Goal: Contribute content: Contribute content

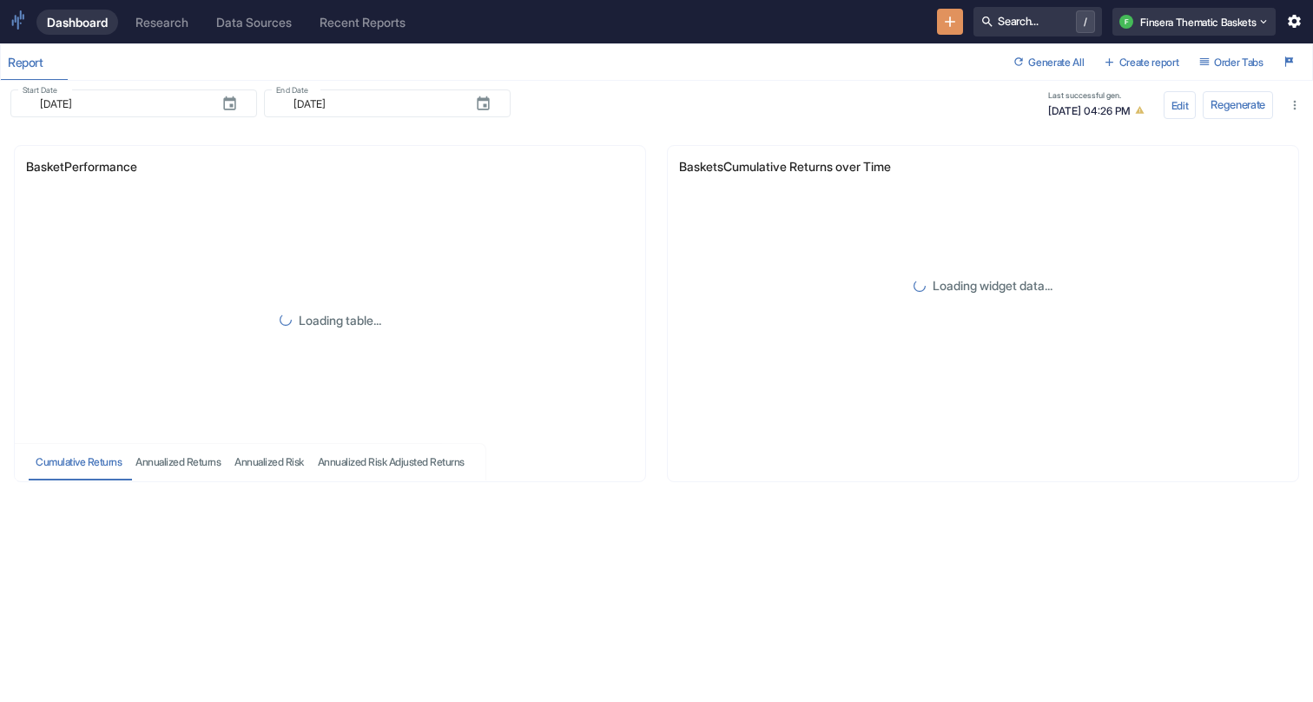
click at [171, 28] on div "Research" at bounding box center [161, 22] width 53 height 15
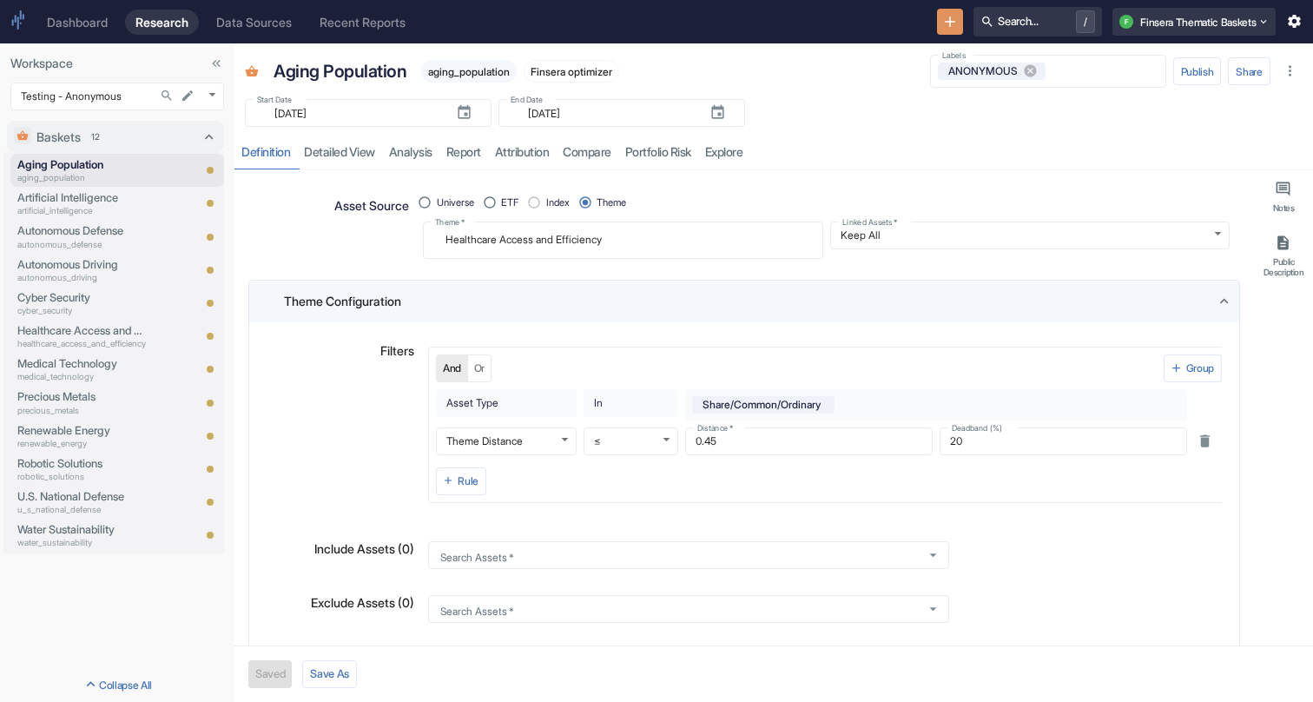
type textarea "x"
click at [455, 295] on div "Theme Configuration" at bounding box center [750, 301] width 932 height 18
radio input "true"
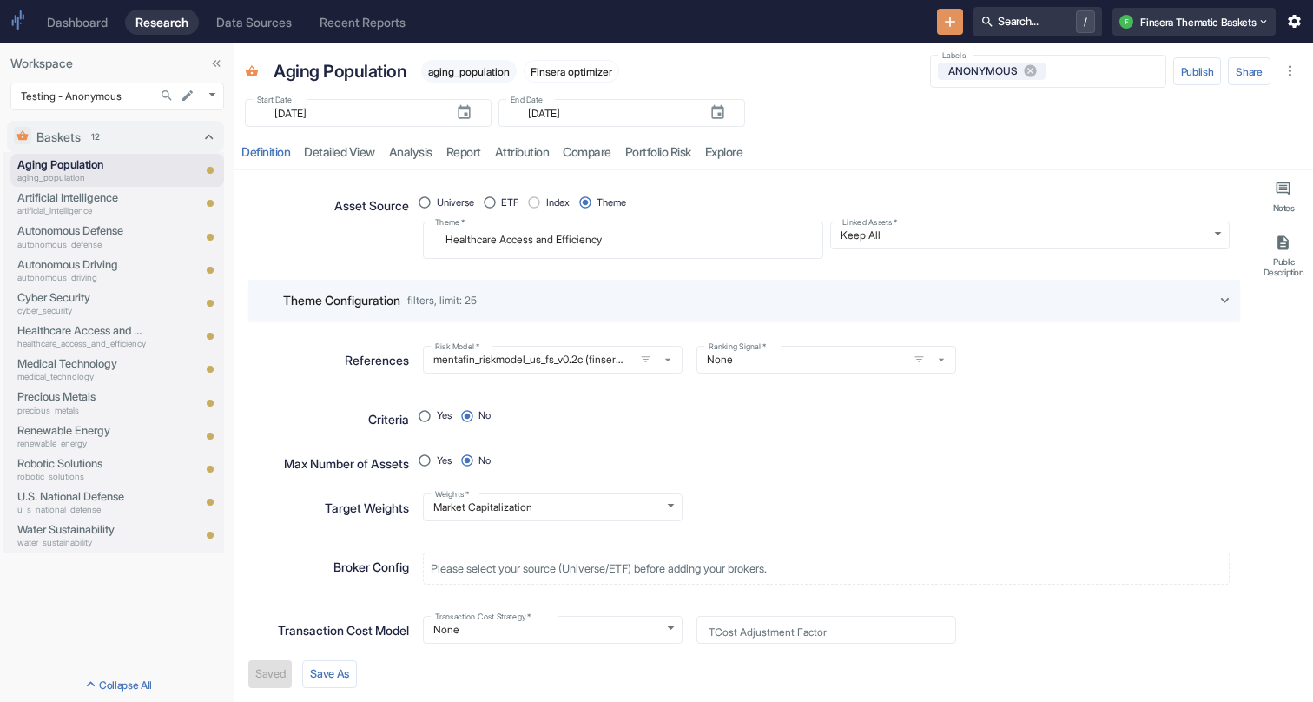
click at [469, 299] on span "filters, limit: 25" at bounding box center [441, 300] width 69 height 10
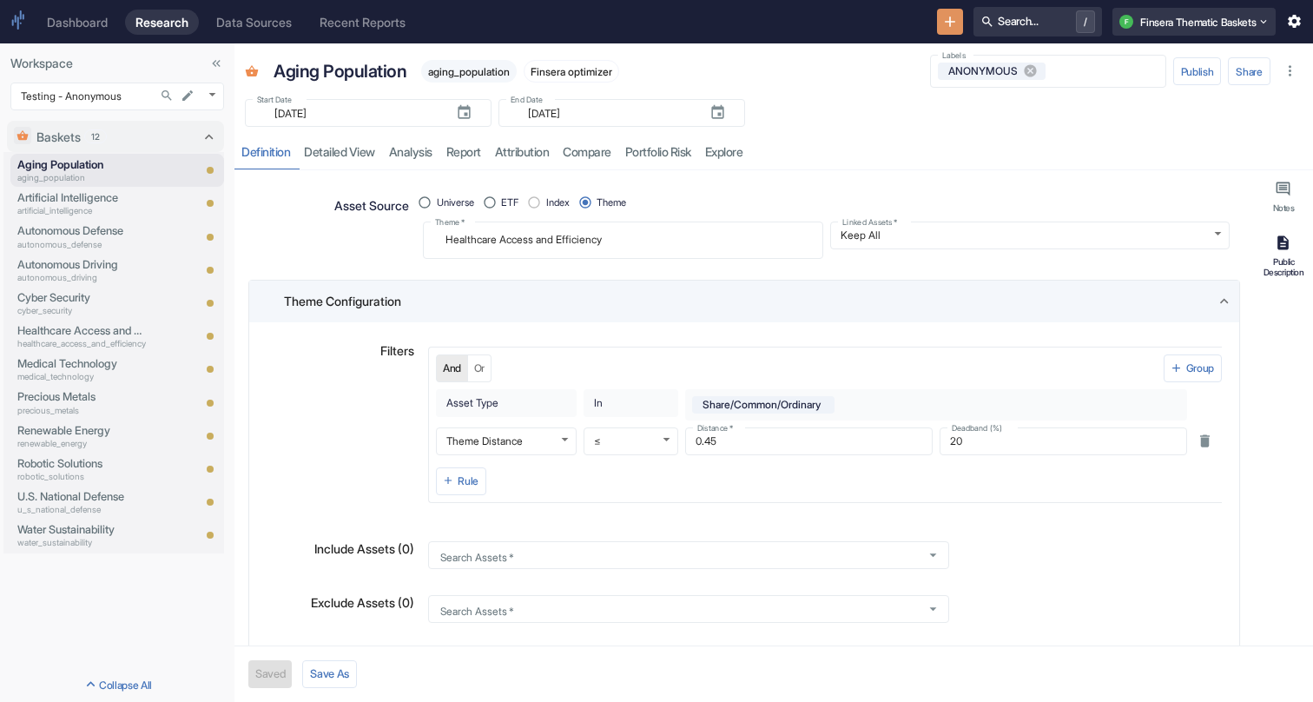
click at [1280, 252] on button "Public Description" at bounding box center [1283, 256] width 52 height 57
type textarea "x"
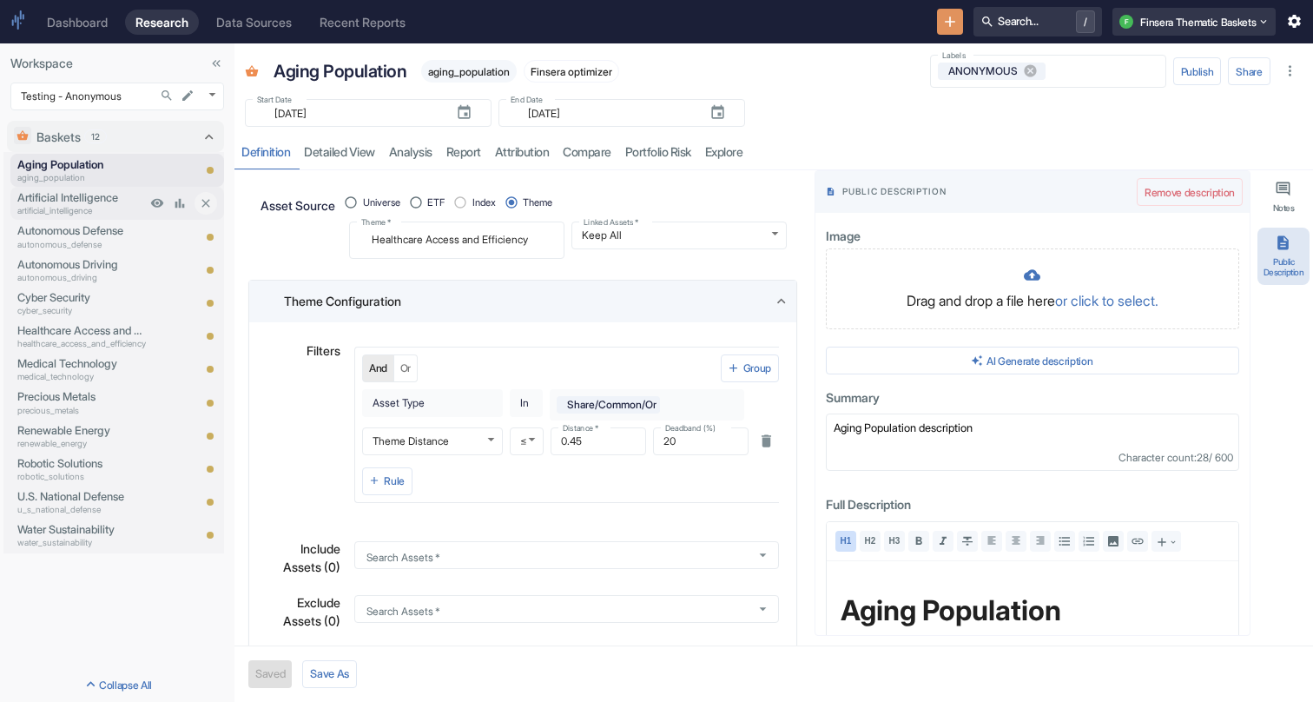
click at [76, 197] on p "Artificial Intelligence" at bounding box center [81, 197] width 129 height 16
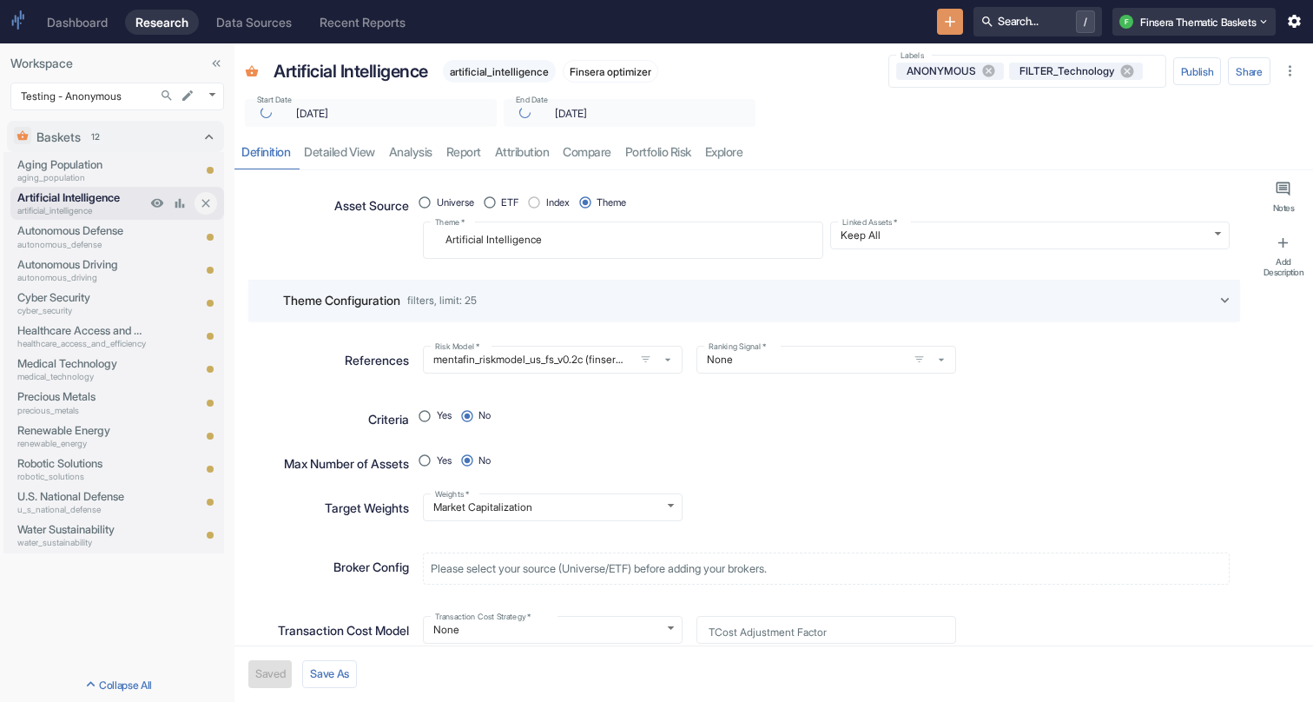
type textarea "x"
click at [102, 103] on body "Dashboard Research Data Sources Recent Reports Search... / F Finsera Thematic B…" at bounding box center [656, 351] width 1313 height 702
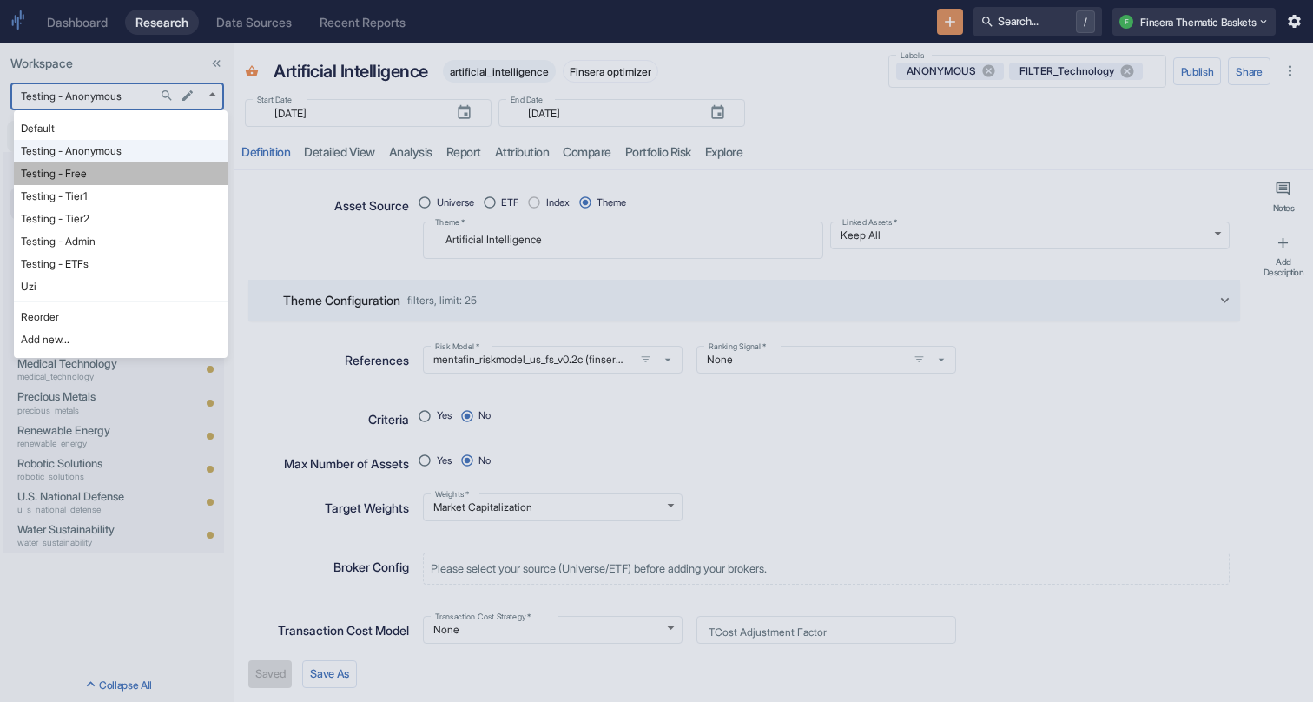
click at [98, 177] on li "Testing - Free" at bounding box center [121, 173] width 214 height 23
type input "1127"
type textarea "x"
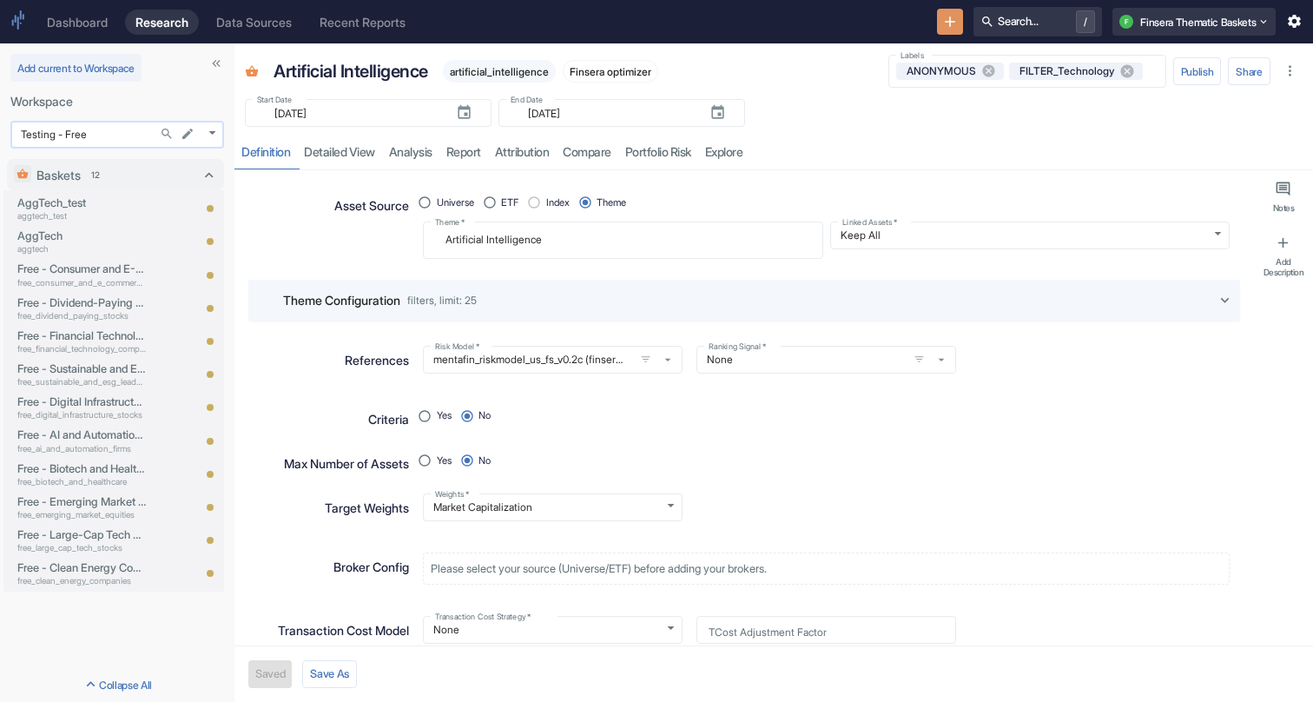
click at [91, 135] on body "Dashboard Research Data Sources Recent Reports Search... / F Finsera Thematic B…" at bounding box center [656, 351] width 1313 height 702
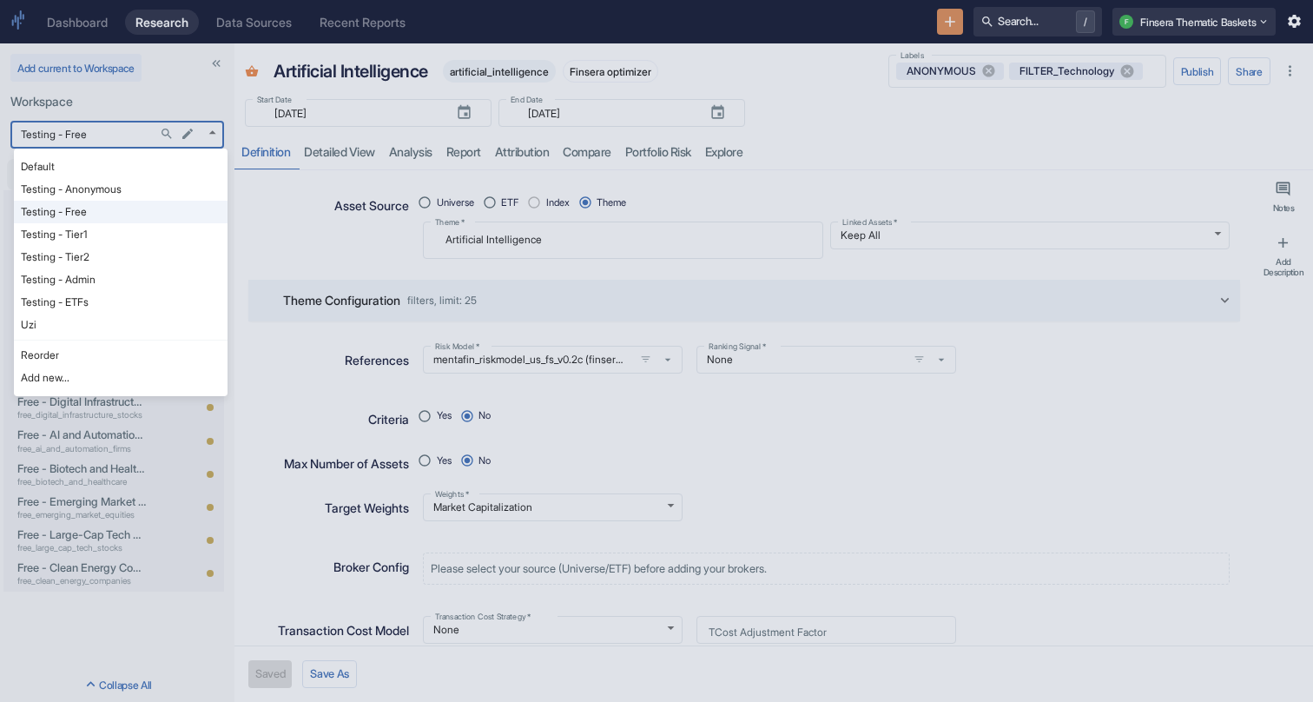
click at [95, 229] on li "Testing - Tier1" at bounding box center [121, 234] width 214 height 23
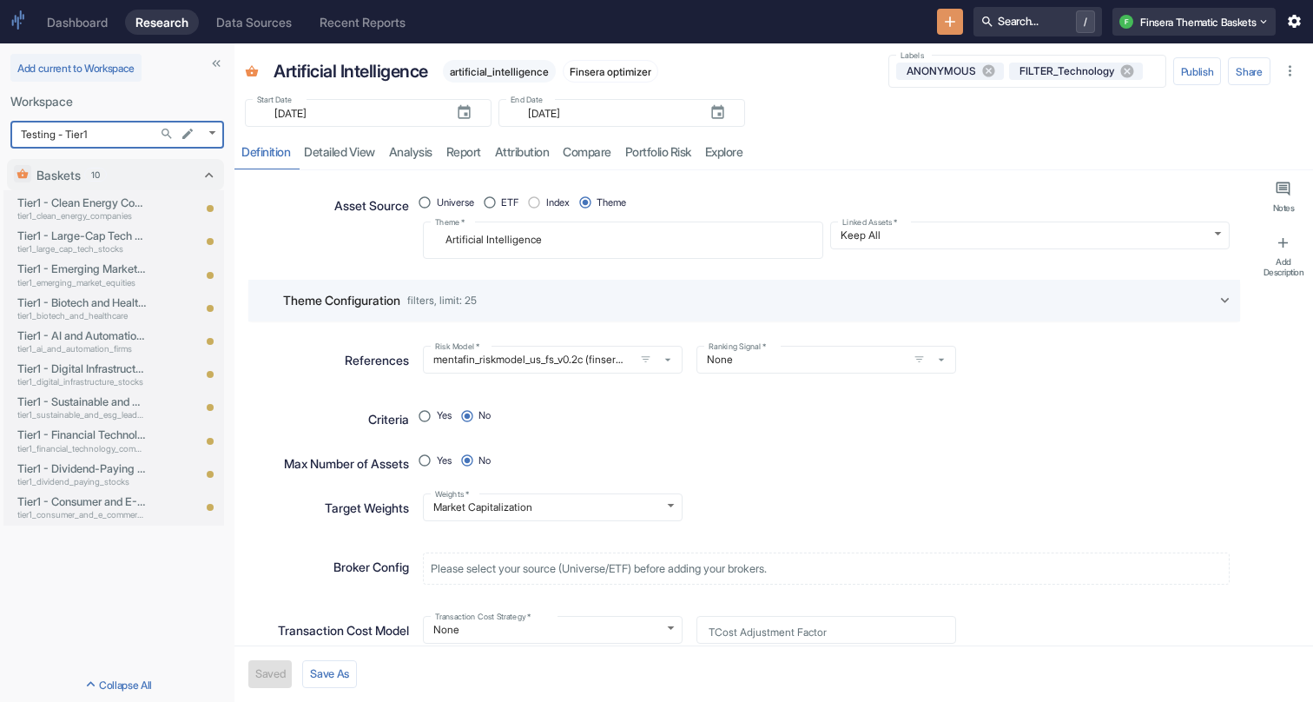
type input "1128"
type textarea "x"
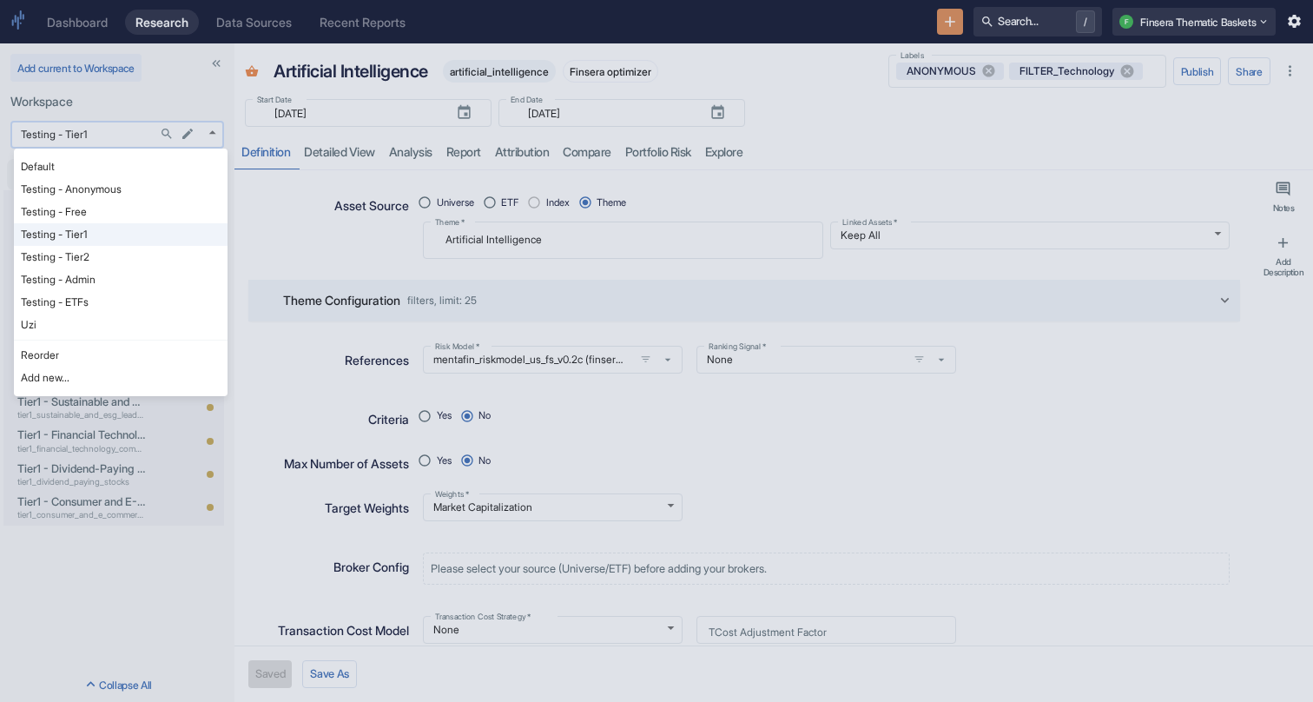
click at [99, 125] on body "Dashboard Research Data Sources Recent Reports Search... / F Finsera Thematic B…" at bounding box center [656, 351] width 1313 height 702
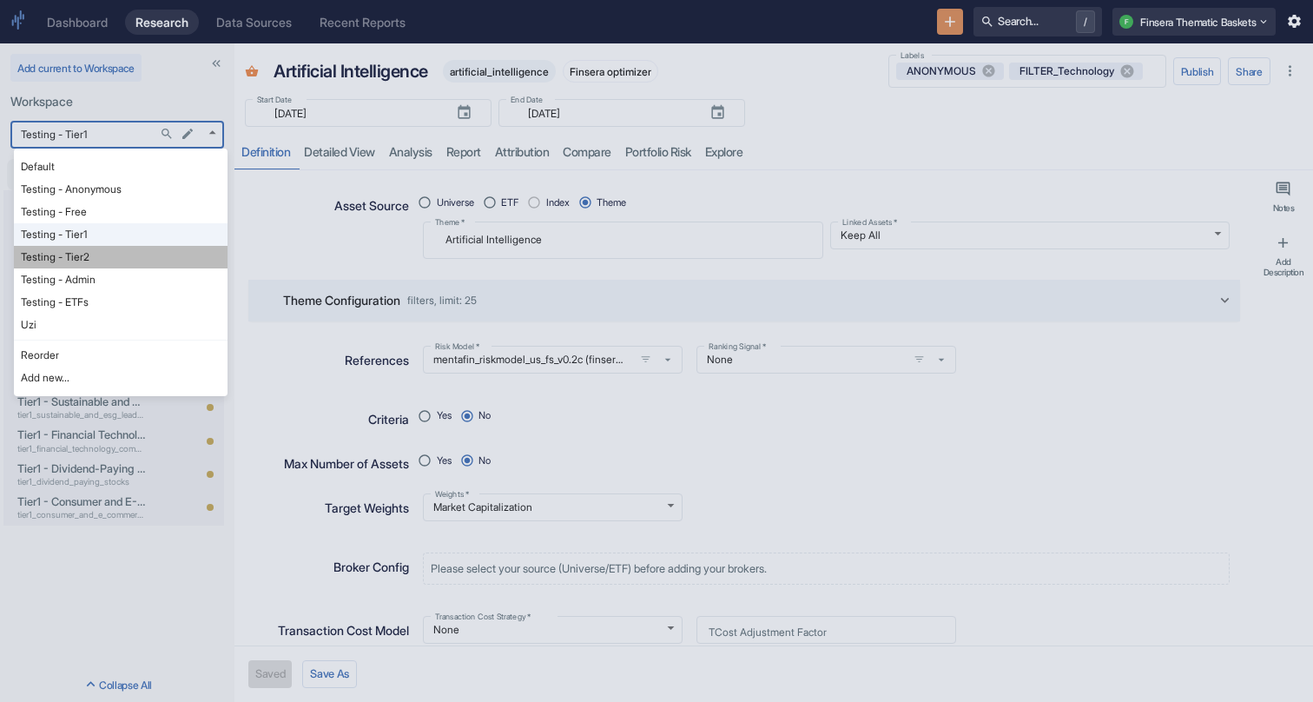
click at [100, 254] on li "Testing - Tier2" at bounding box center [121, 257] width 214 height 23
type input "1129"
type textarea "x"
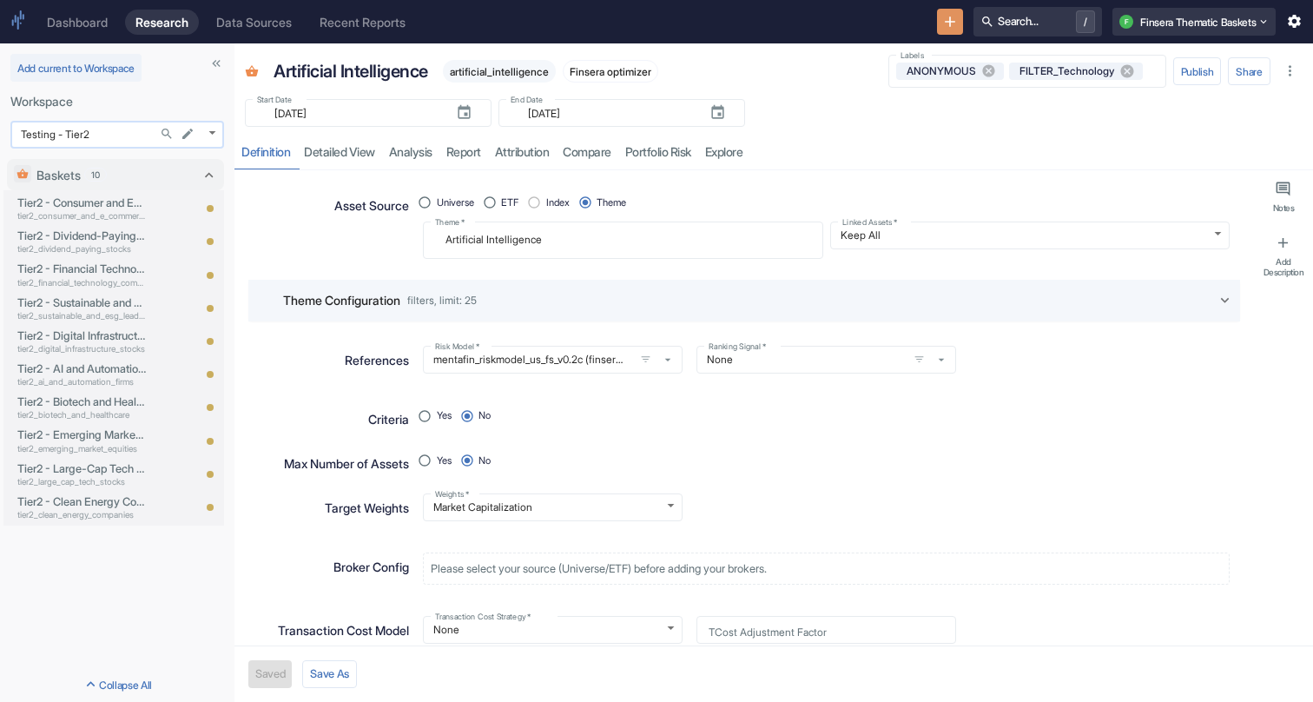
click at [102, 133] on body "Dashboard Research Data Sources Recent Reports Search... / F Finsera Thematic B…" at bounding box center [656, 351] width 1313 height 702
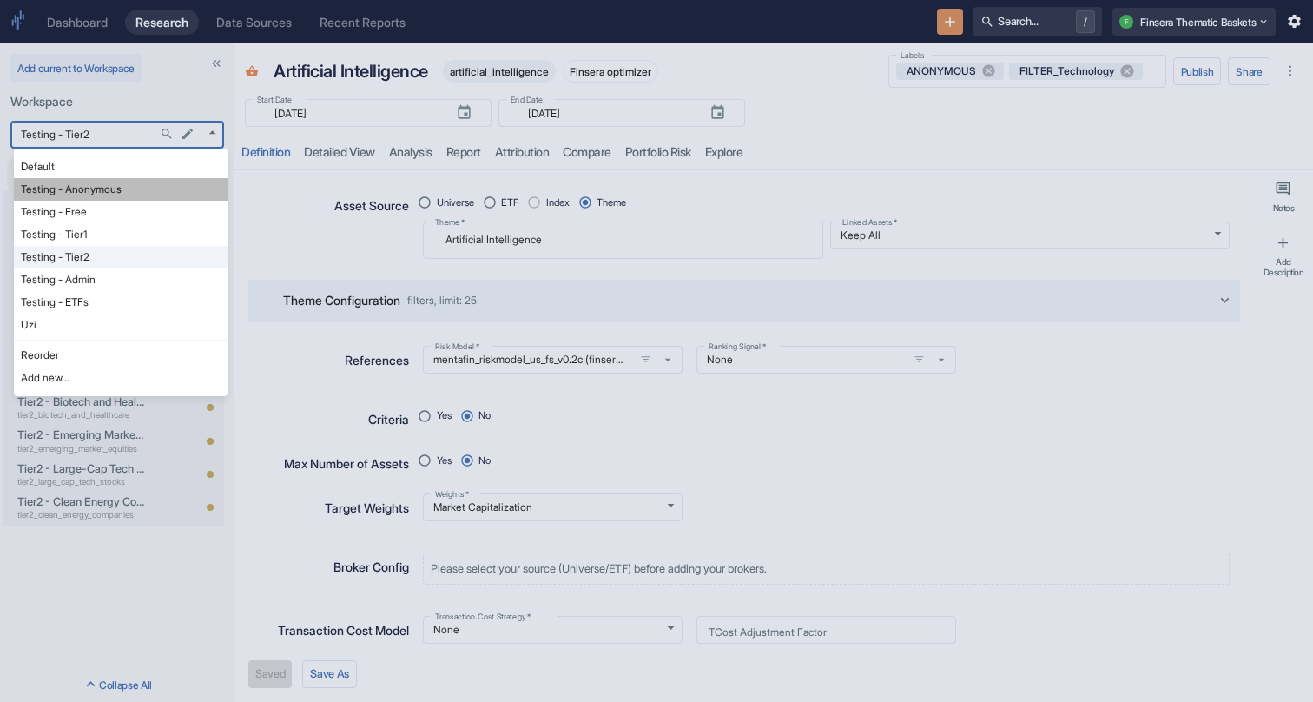
click at [92, 190] on li "Testing - Anonymous" at bounding box center [121, 189] width 214 height 23
type input "1126"
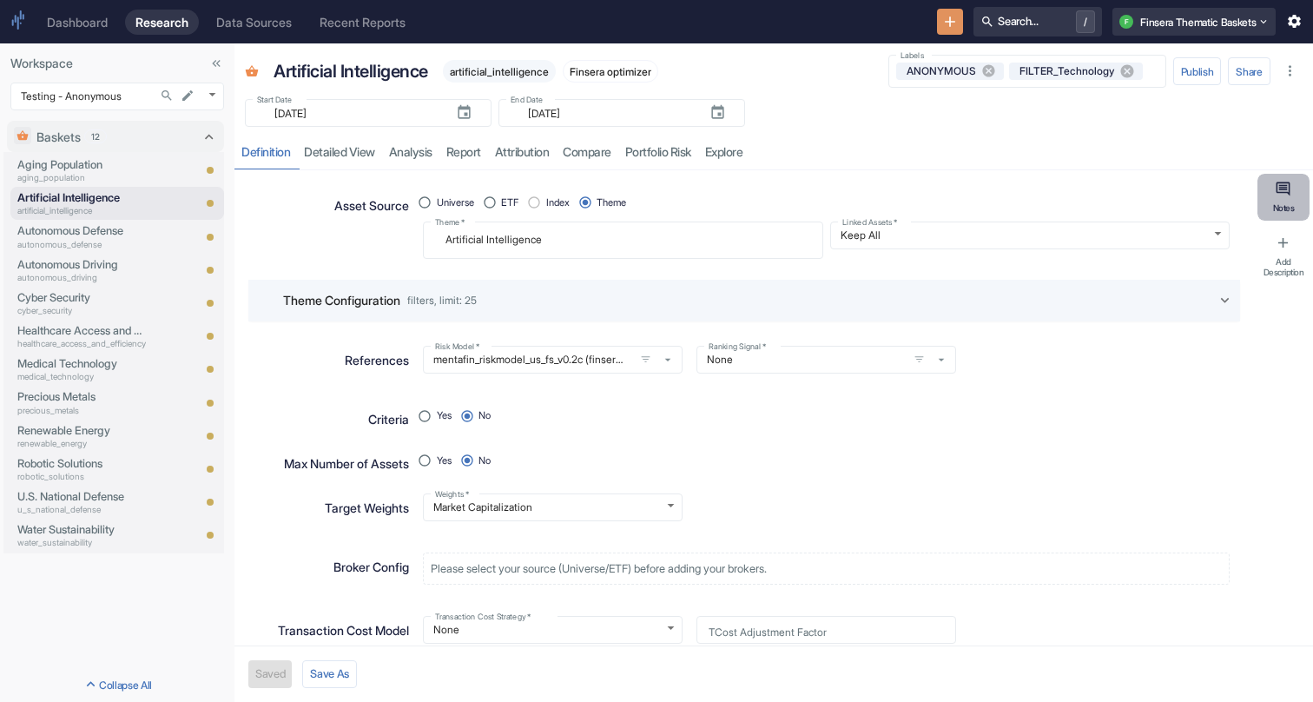
click at [1287, 184] on icon "button" at bounding box center [1283, 189] width 16 height 16
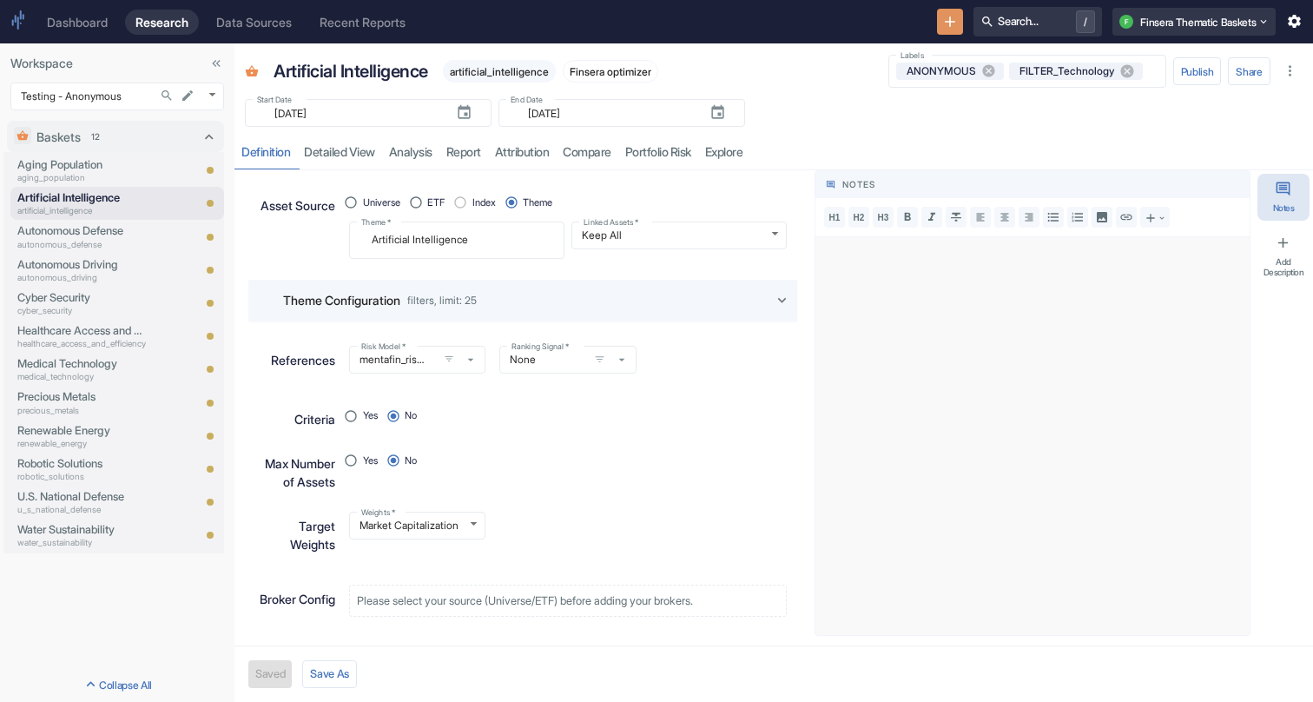
click at [909, 277] on p at bounding box center [1032, 273] width 406 height 17
click at [1289, 203] on button "Notes" at bounding box center [1283, 197] width 52 height 47
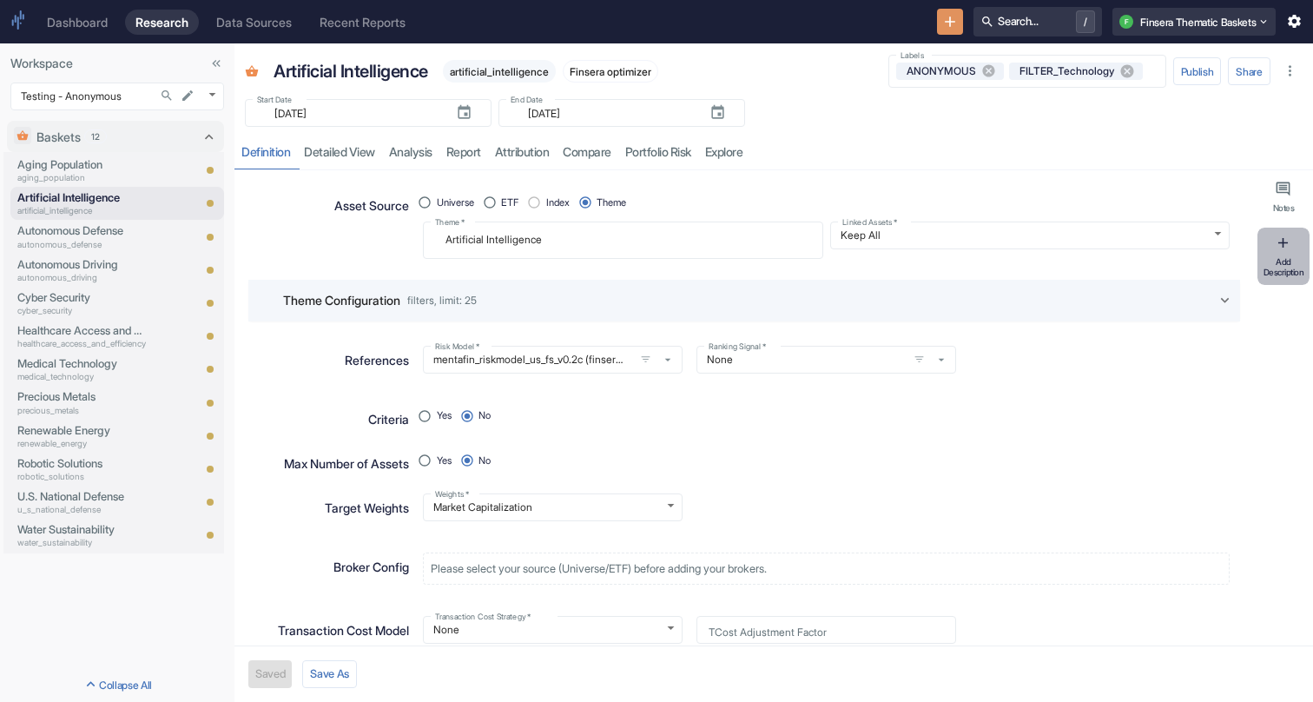
click at [1283, 270] on div "Add Description" at bounding box center [1283, 267] width 45 height 22
type textarea "x"
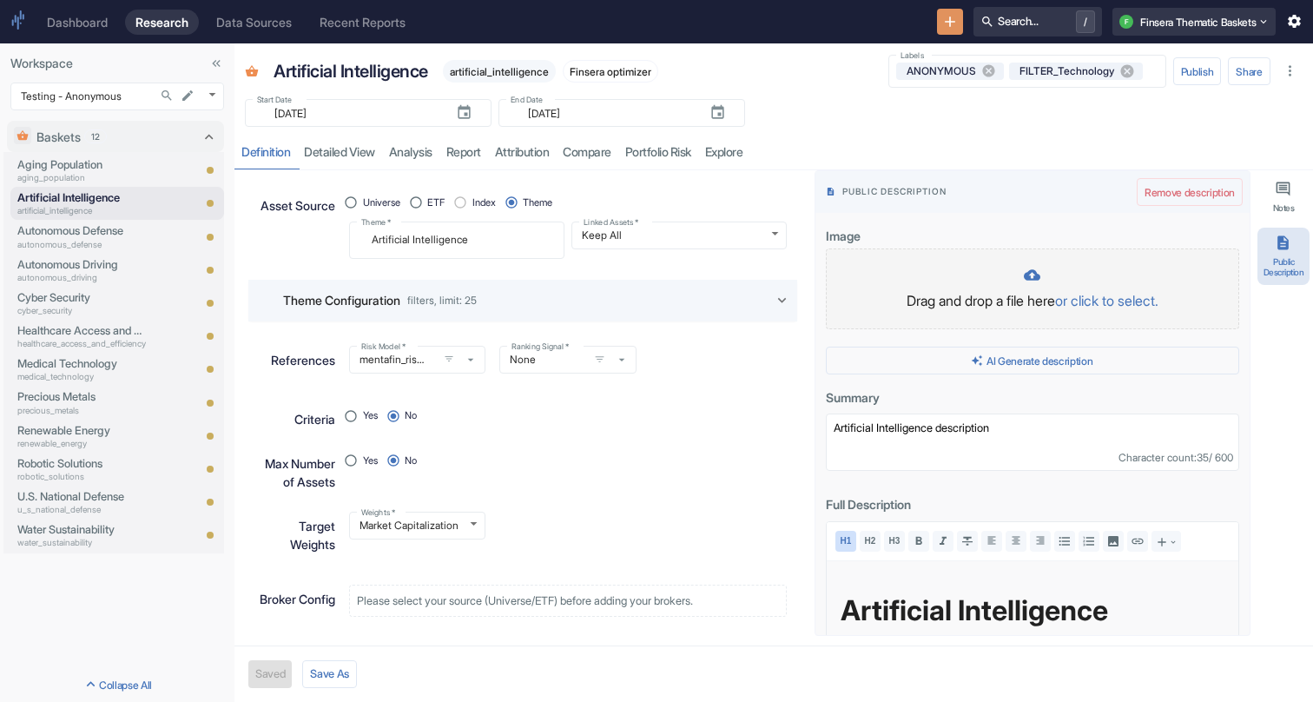
click at [1005, 287] on div "Drag and drop a file here or click to select." at bounding box center [1032, 289] width 377 height 44
type textarea "x"
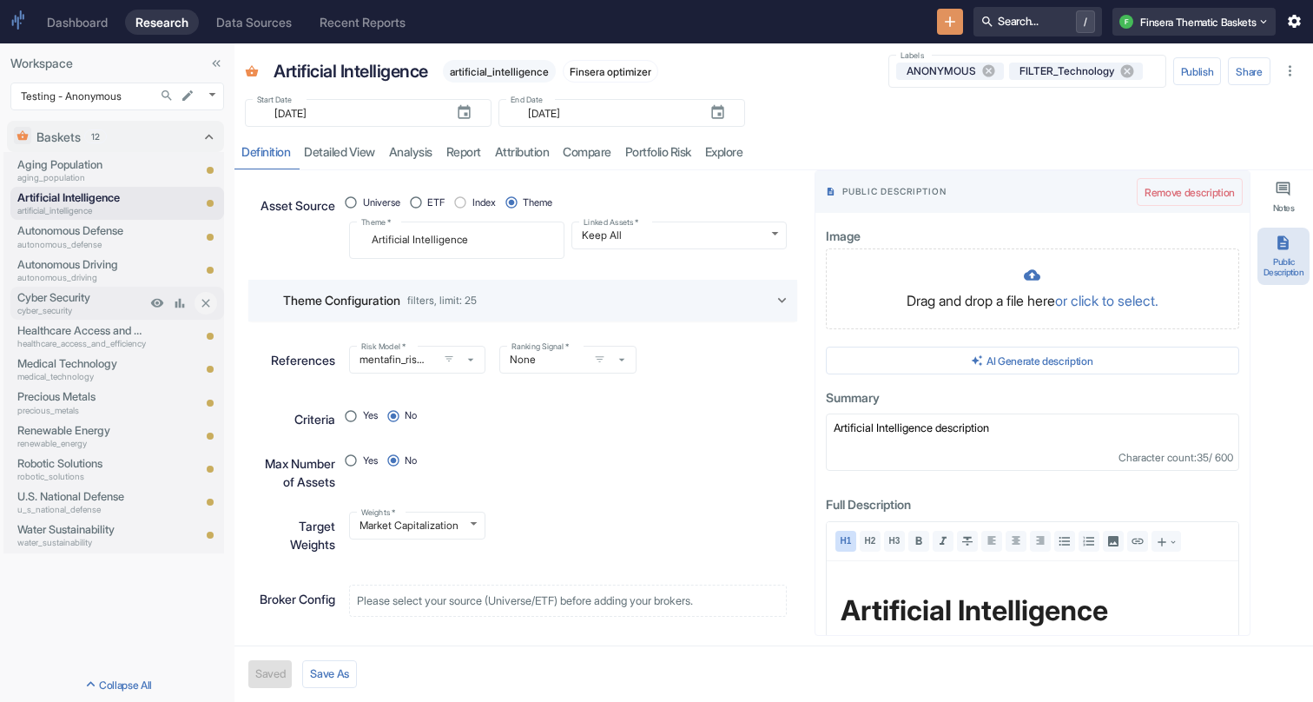
click at [71, 302] on p "Cyber Security" at bounding box center [81, 297] width 129 height 16
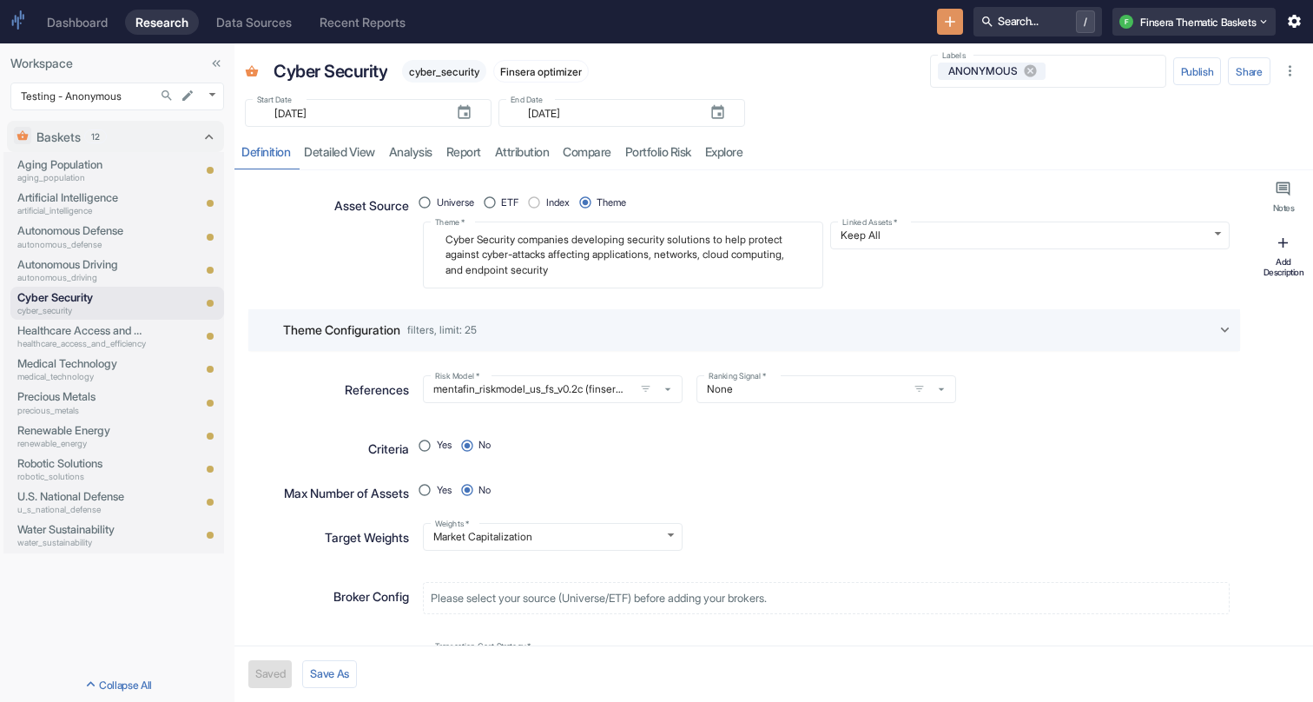
click at [1279, 262] on div "Add Description" at bounding box center [1283, 267] width 45 height 22
type textarea "x"
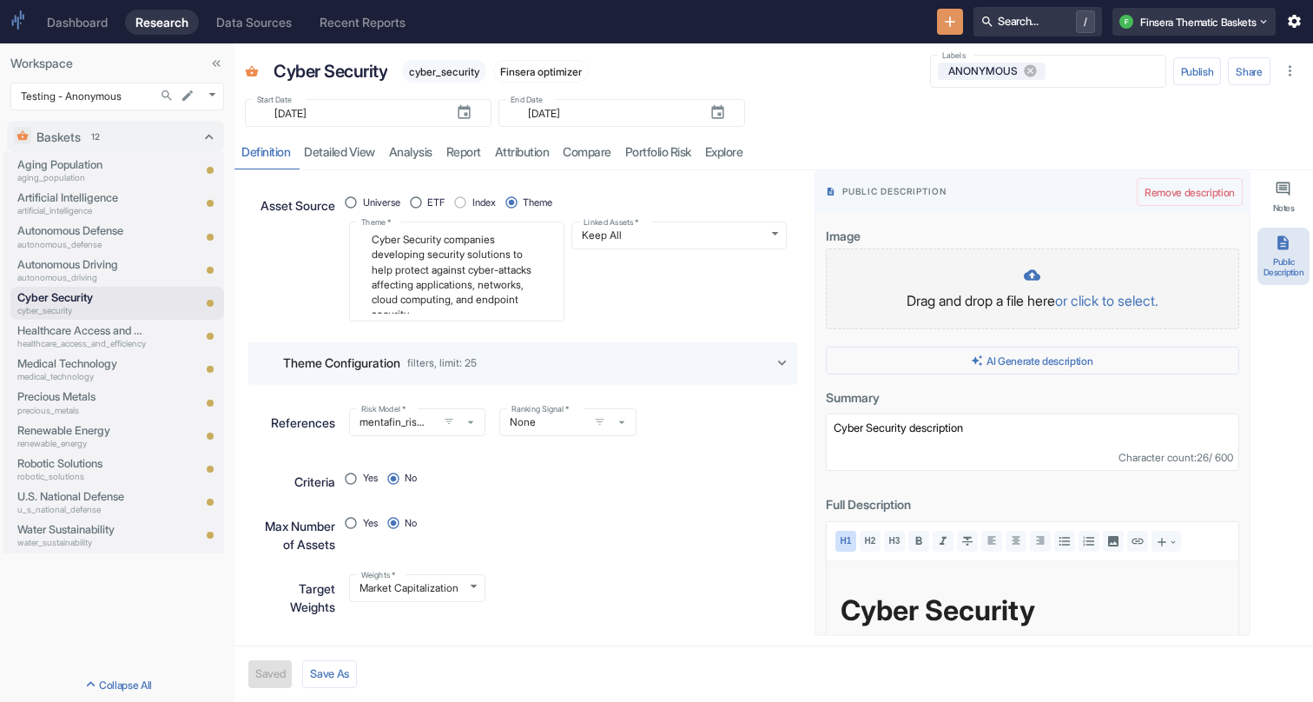
click at [1006, 288] on div "Drag and drop a file here or click to select." at bounding box center [1032, 289] width 377 height 44
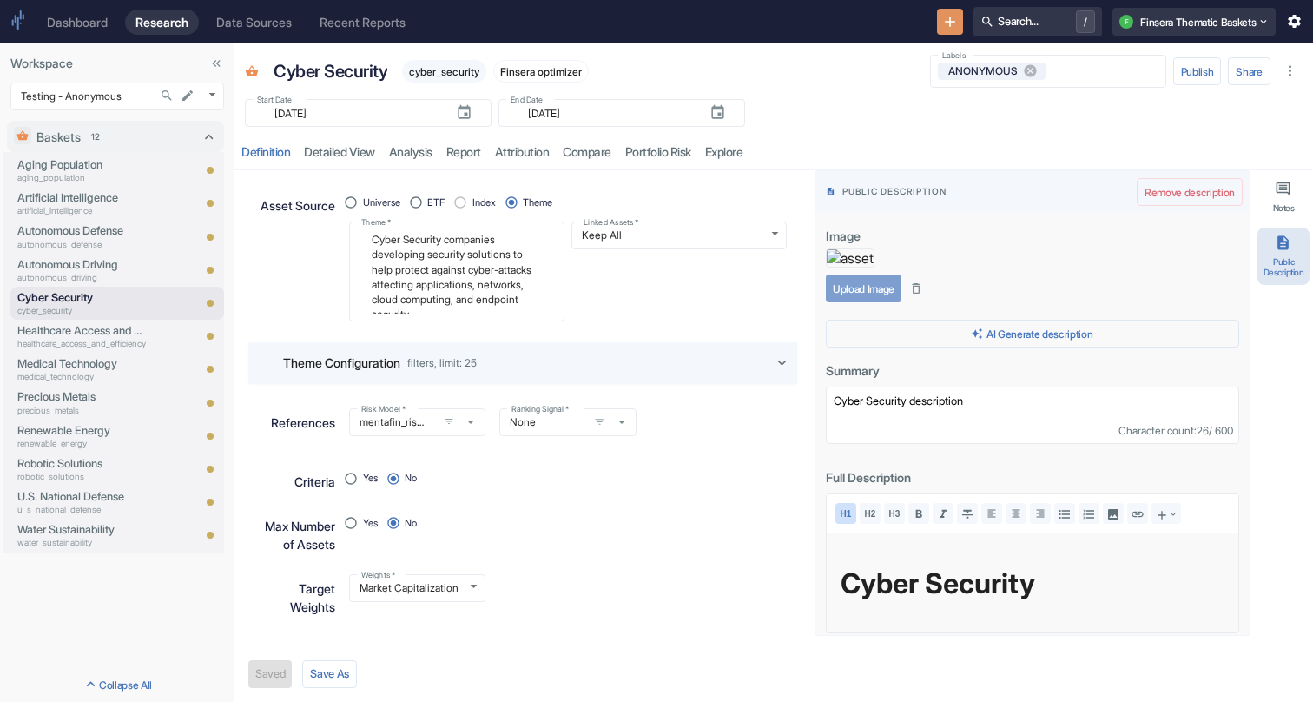
click at [867, 302] on button "Upload Image" at bounding box center [864, 288] width 76 height 28
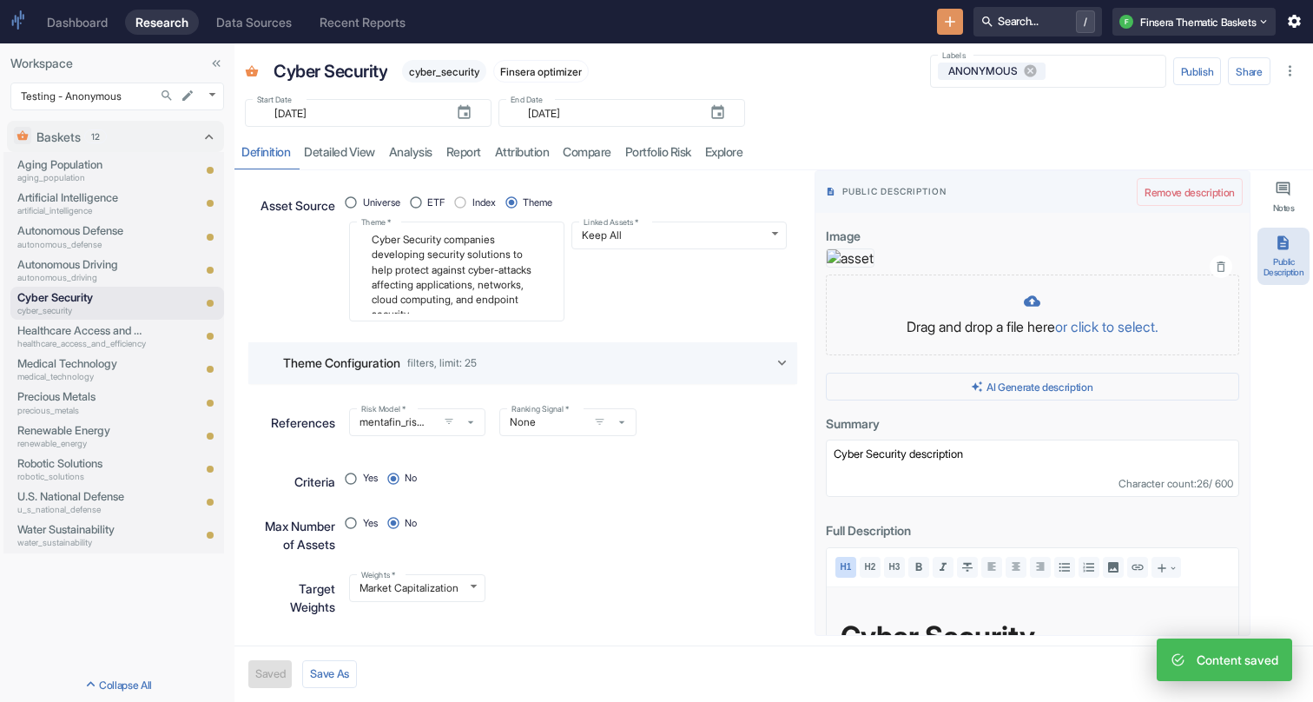
type textarea "x"
click at [79, 397] on p "Precious Metals" at bounding box center [81, 396] width 129 height 16
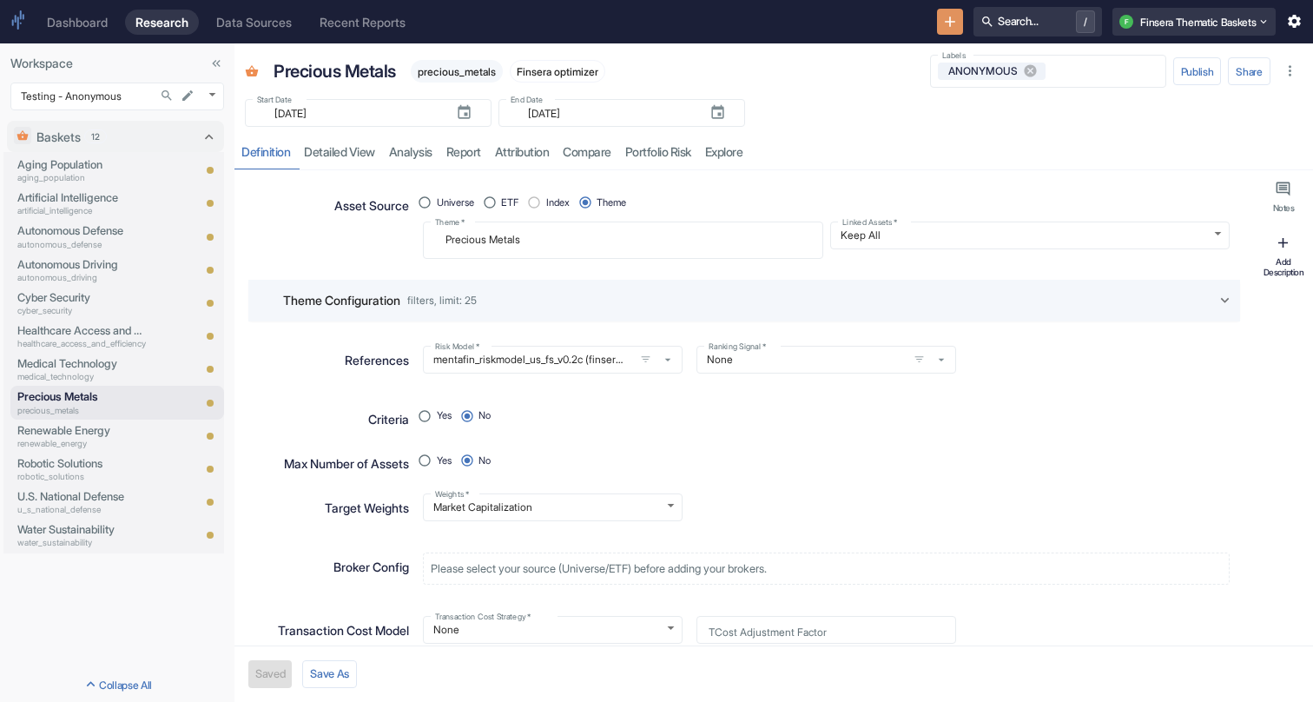
click at [1296, 241] on button "Add Description" at bounding box center [1283, 256] width 52 height 57
type textarea "x"
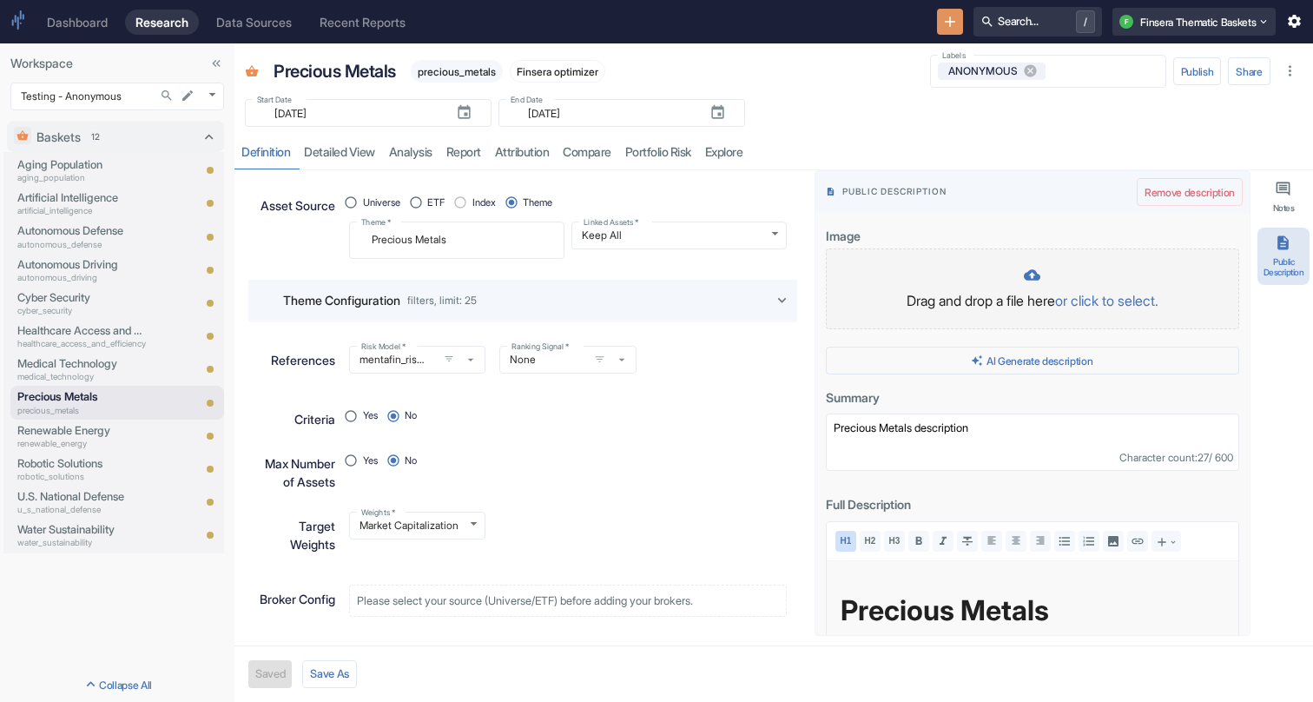
click at [1039, 284] on div at bounding box center [1032, 277] width 377 height 20
type textarea "x"
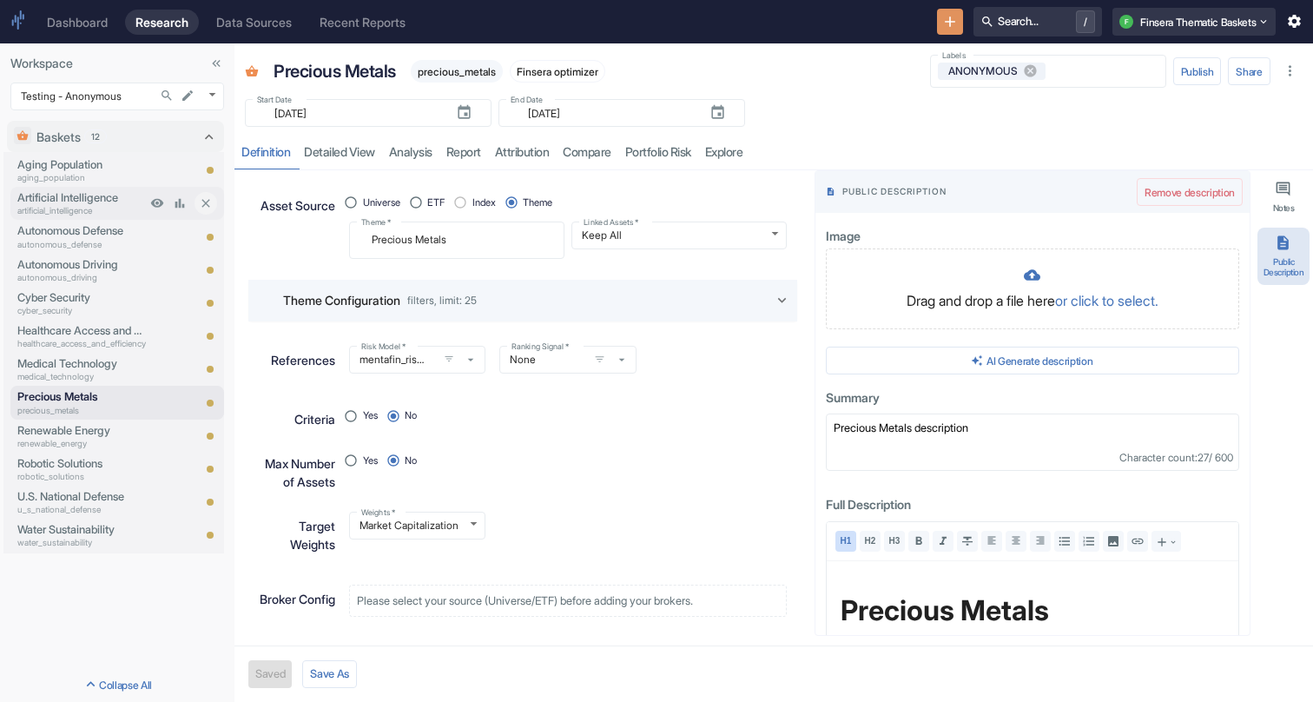
click at [108, 219] on div "Artificial Intelligence artificial_intelligence" at bounding box center [77, 203] width 135 height 33
click at [102, 206] on p "artificial_intelligence" at bounding box center [81, 210] width 129 height 13
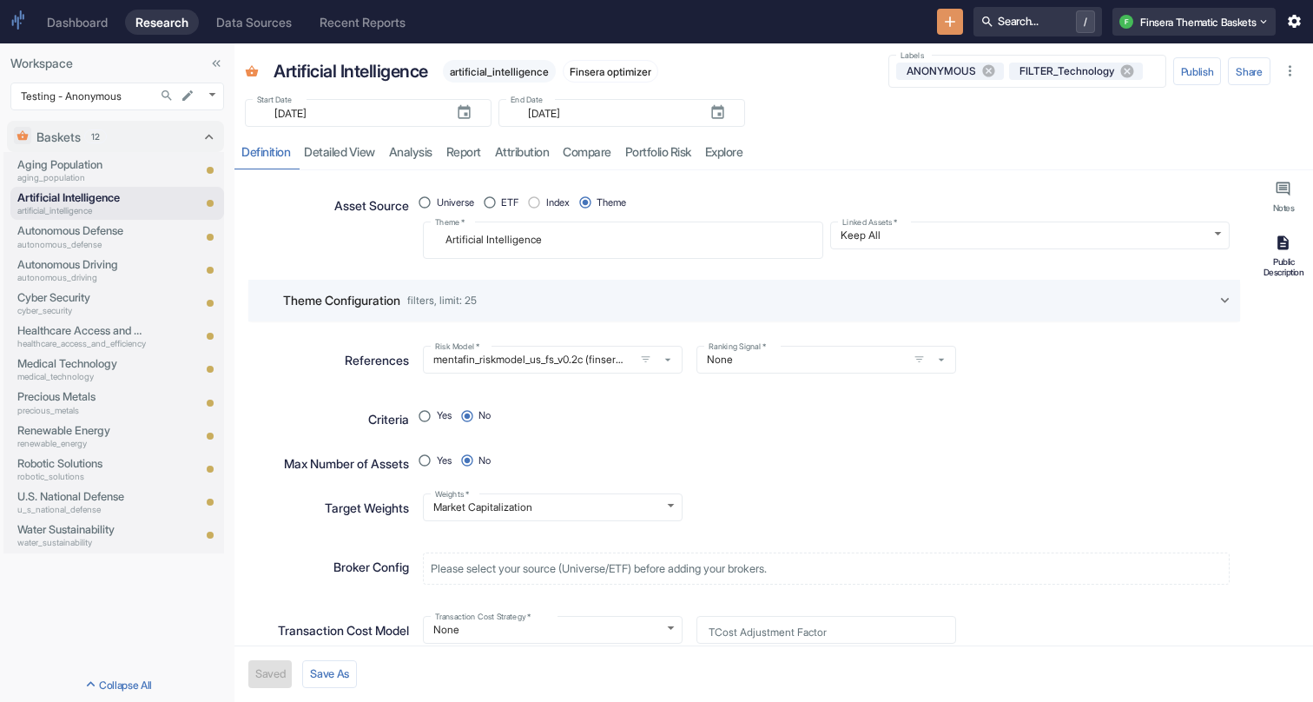
click at [1289, 260] on div "Public Description" at bounding box center [1283, 267] width 45 height 22
type textarea "x"
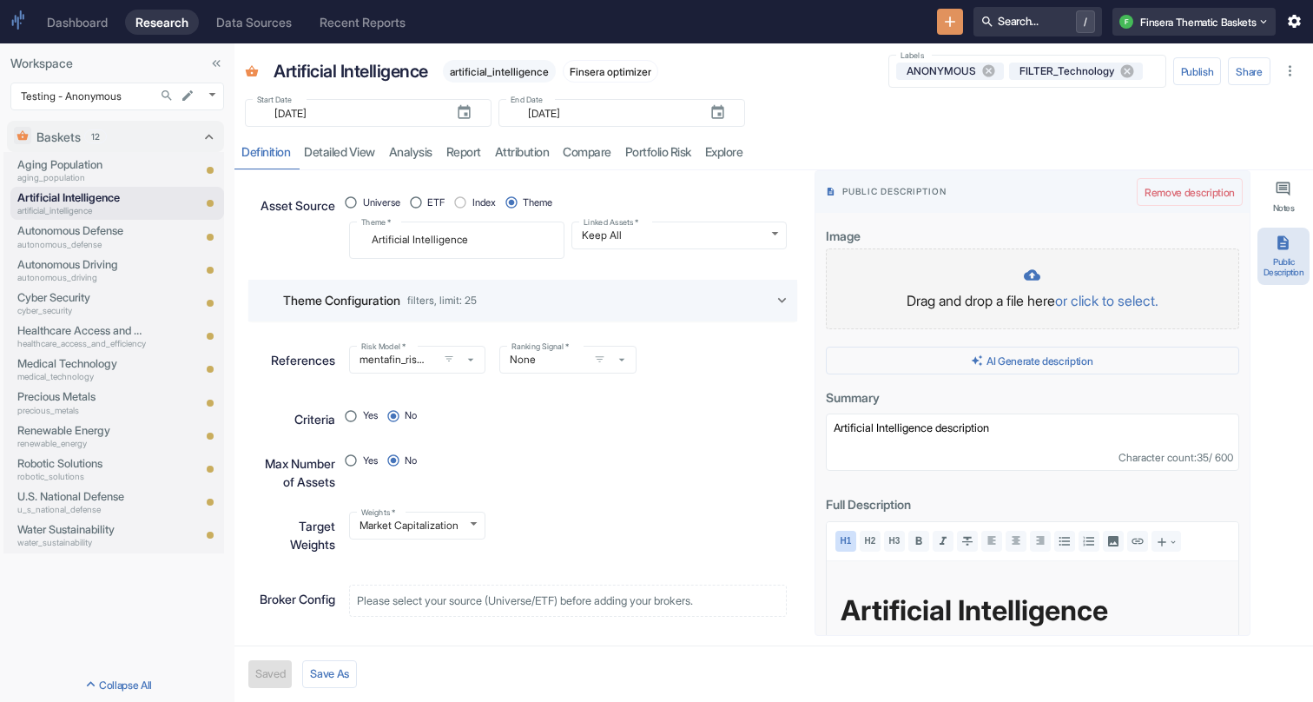
click at [1051, 272] on div at bounding box center [1032, 277] width 377 height 20
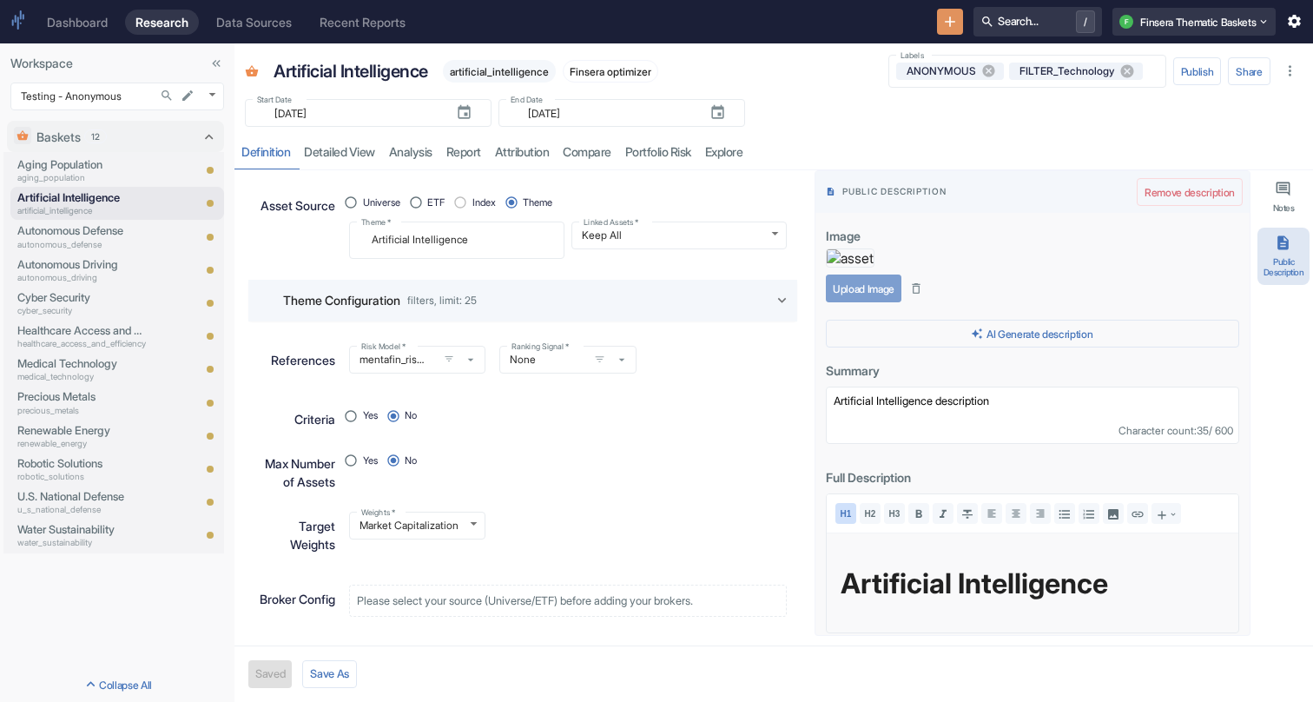
click at [868, 302] on button "Upload Image" at bounding box center [864, 288] width 76 height 28
type textarea "x"
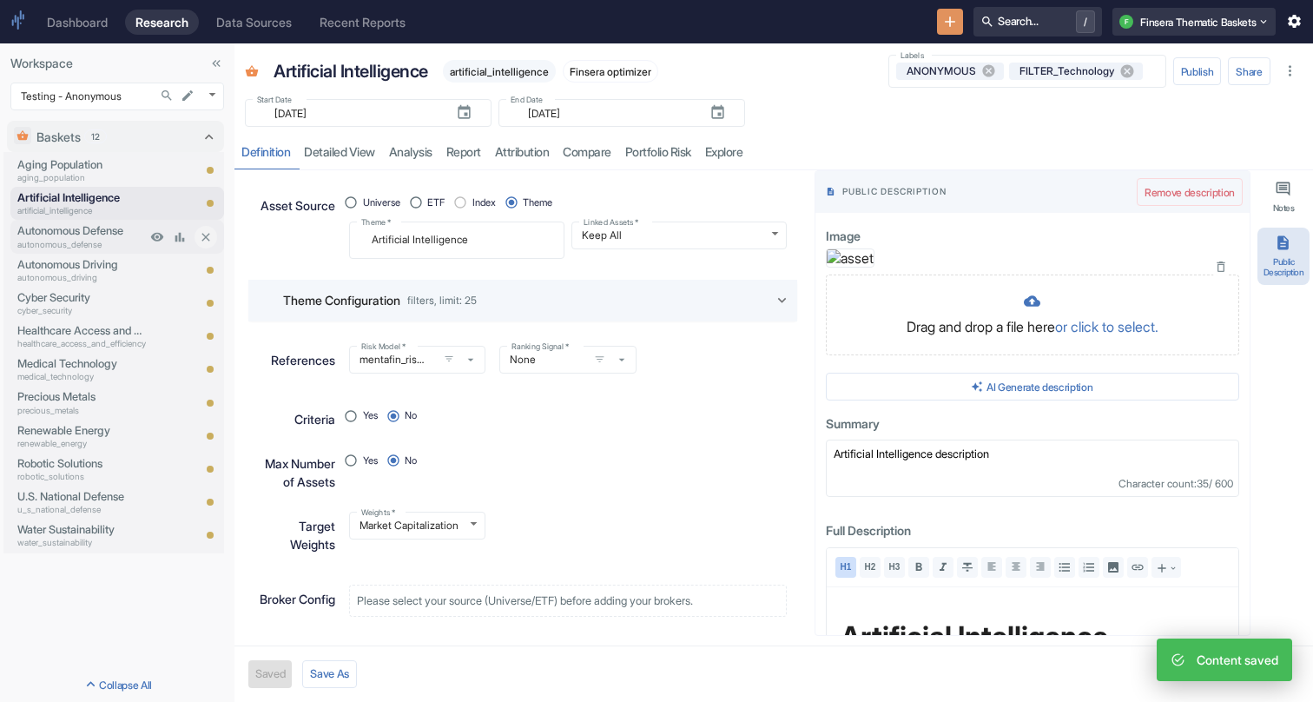
click at [102, 243] on p "autonomous_defense" at bounding box center [81, 244] width 129 height 13
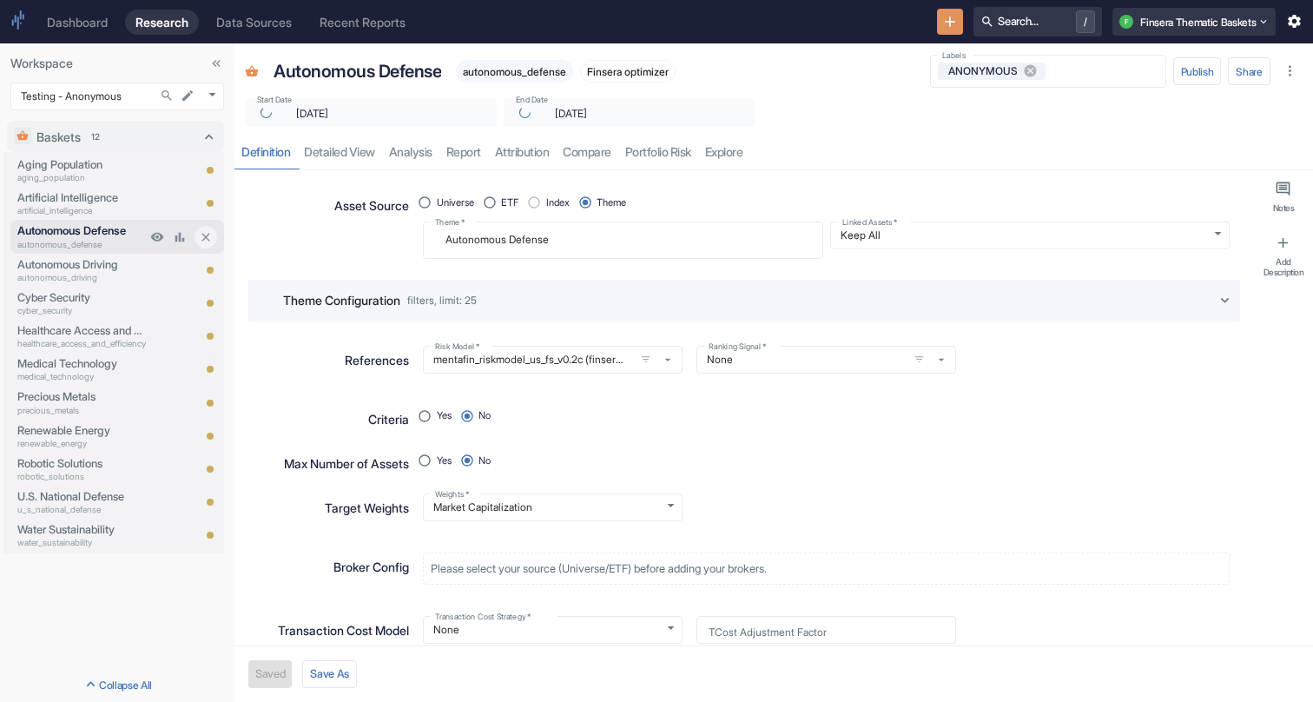
type textarea "x"
click at [101, 261] on p "Autonomous Driving" at bounding box center [81, 264] width 129 height 16
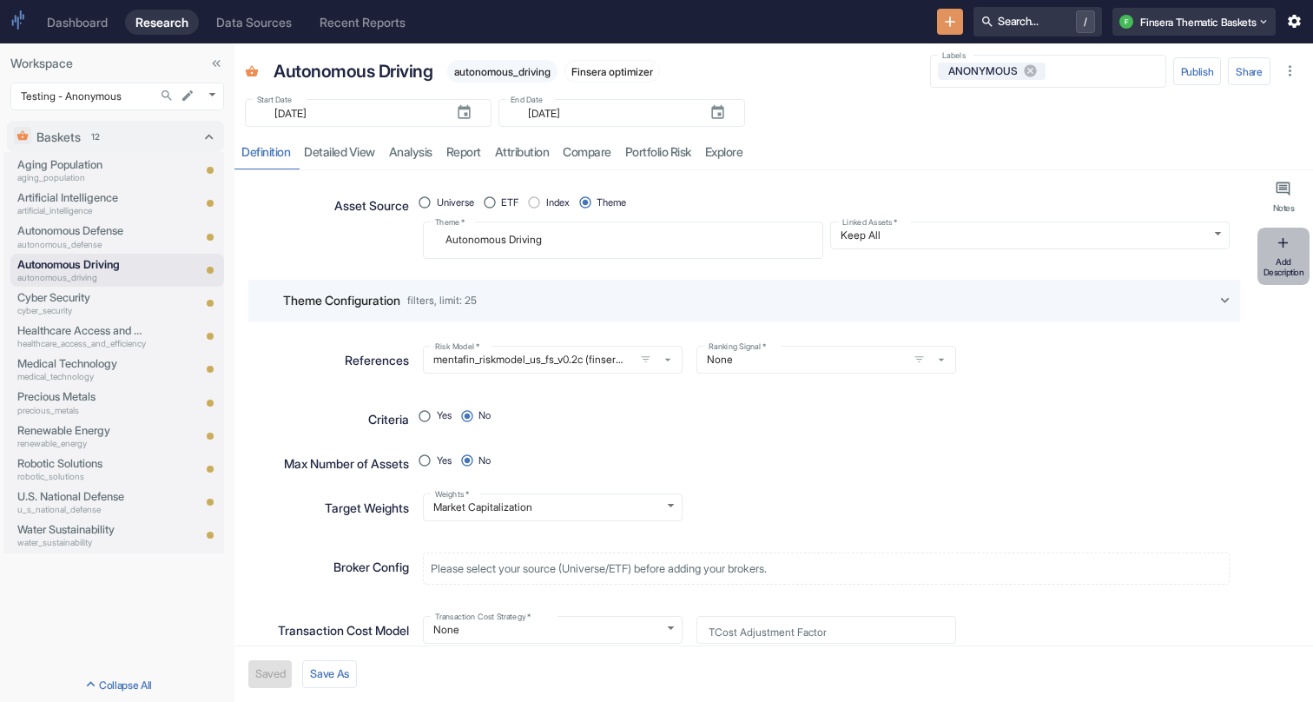
click at [1281, 267] on div "Add Description" at bounding box center [1283, 267] width 45 height 22
type textarea "x"
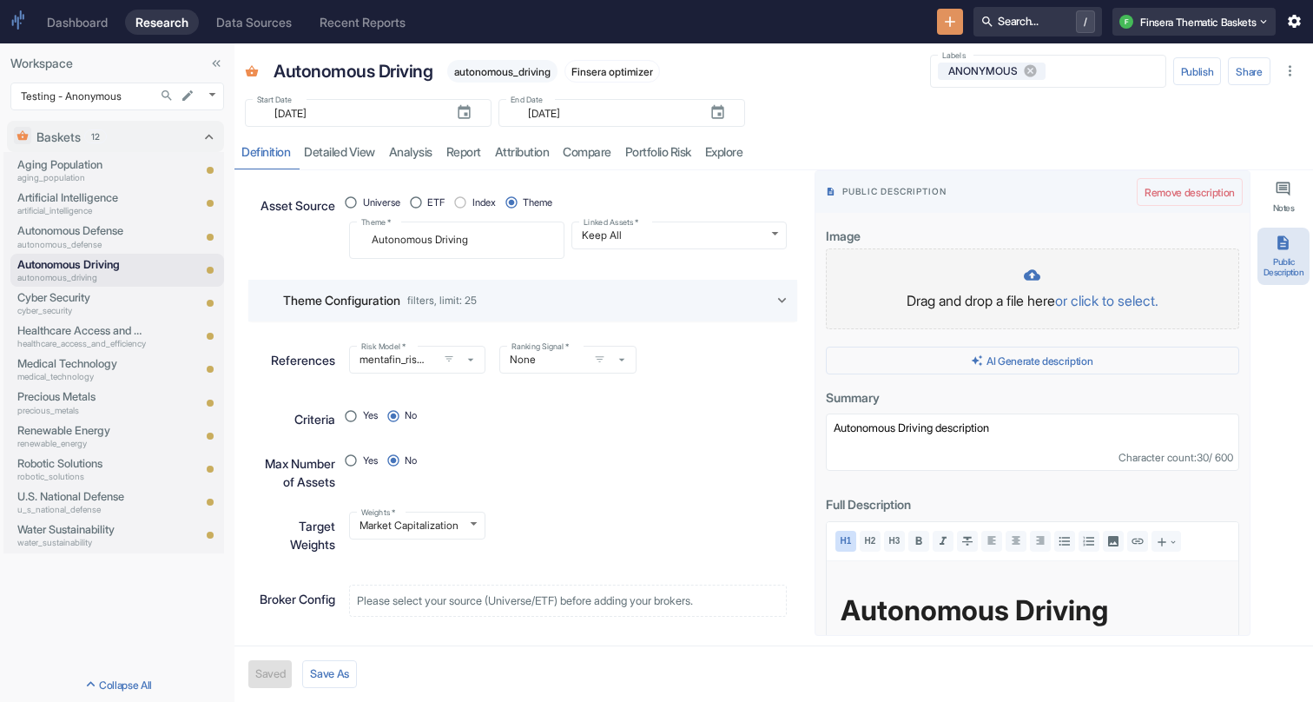
click at [1067, 290] on div "Drag and drop a file here or click to select." at bounding box center [1032, 289] width 377 height 44
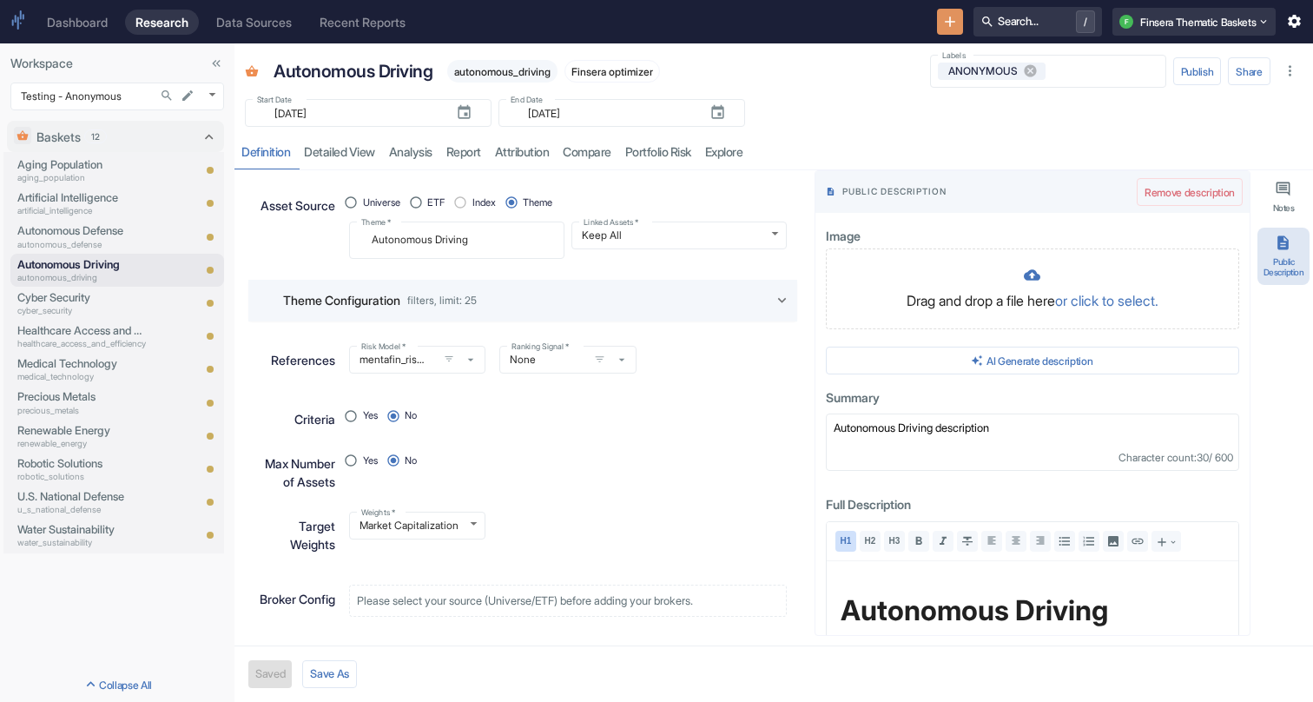
type textarea "x"
click at [81, 535] on p "Water Sustainability" at bounding box center [81, 529] width 129 height 16
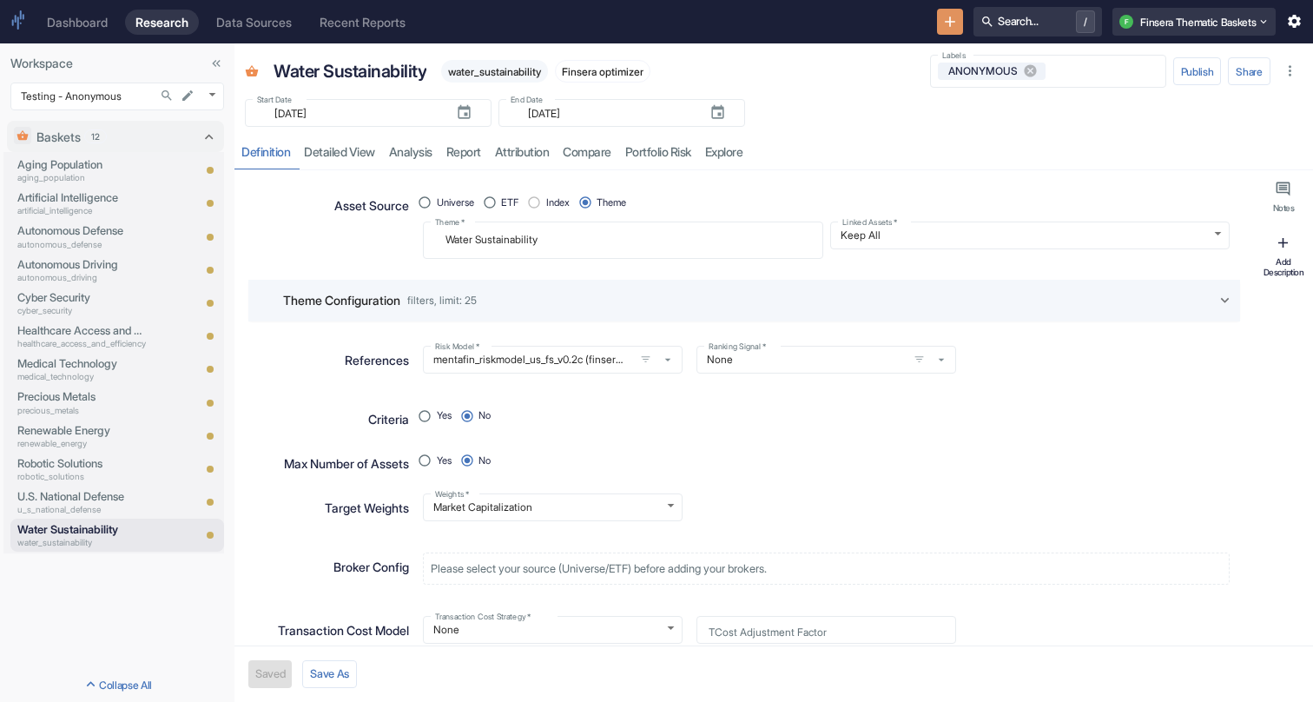
click at [1279, 261] on div "Add Description" at bounding box center [1283, 267] width 45 height 22
type textarea "x"
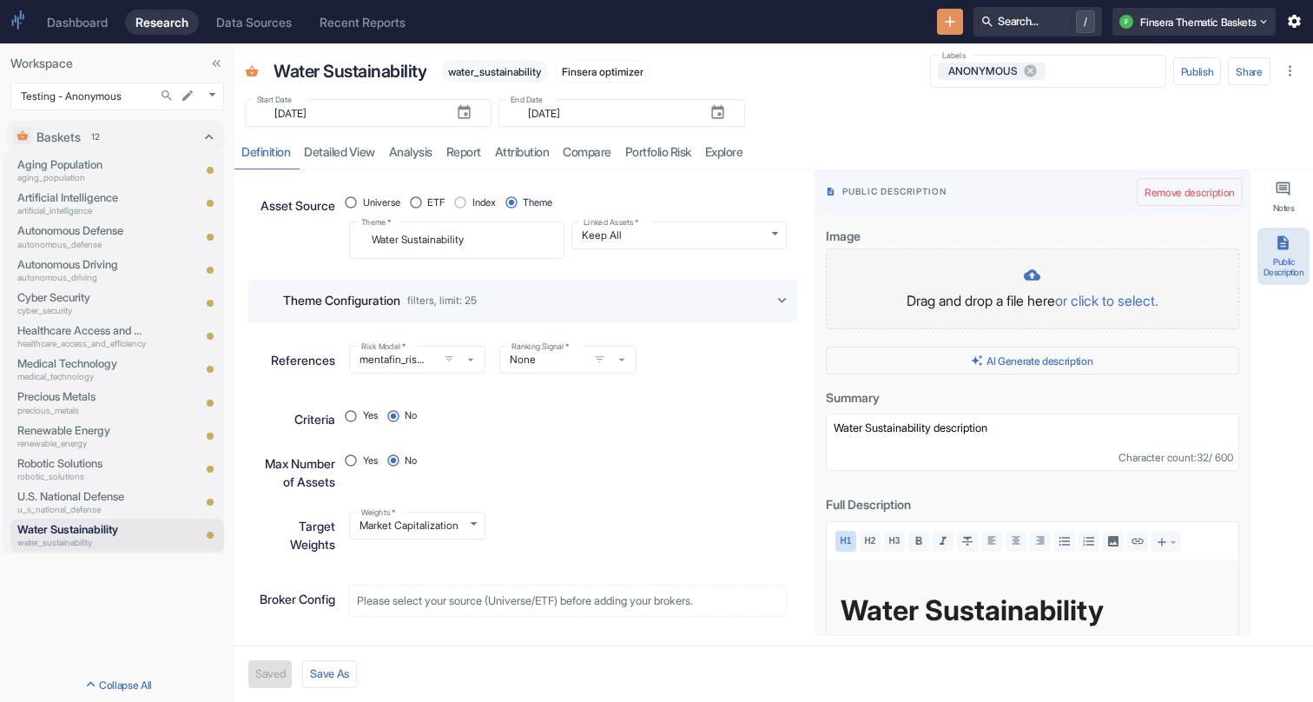
click at [1038, 296] on p "Drag and drop a file here or click to select." at bounding box center [1032, 300] width 377 height 21
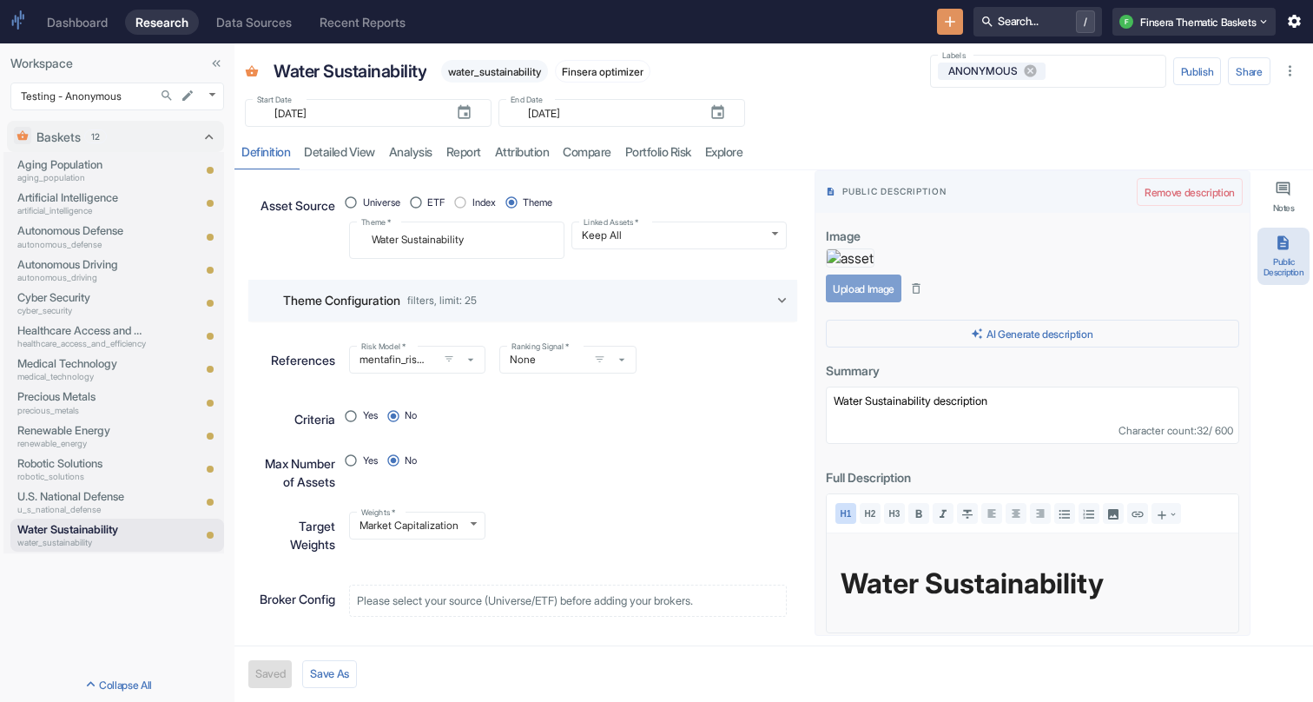
click at [887, 302] on button "Upload Image" at bounding box center [864, 288] width 76 height 28
type textarea "x"
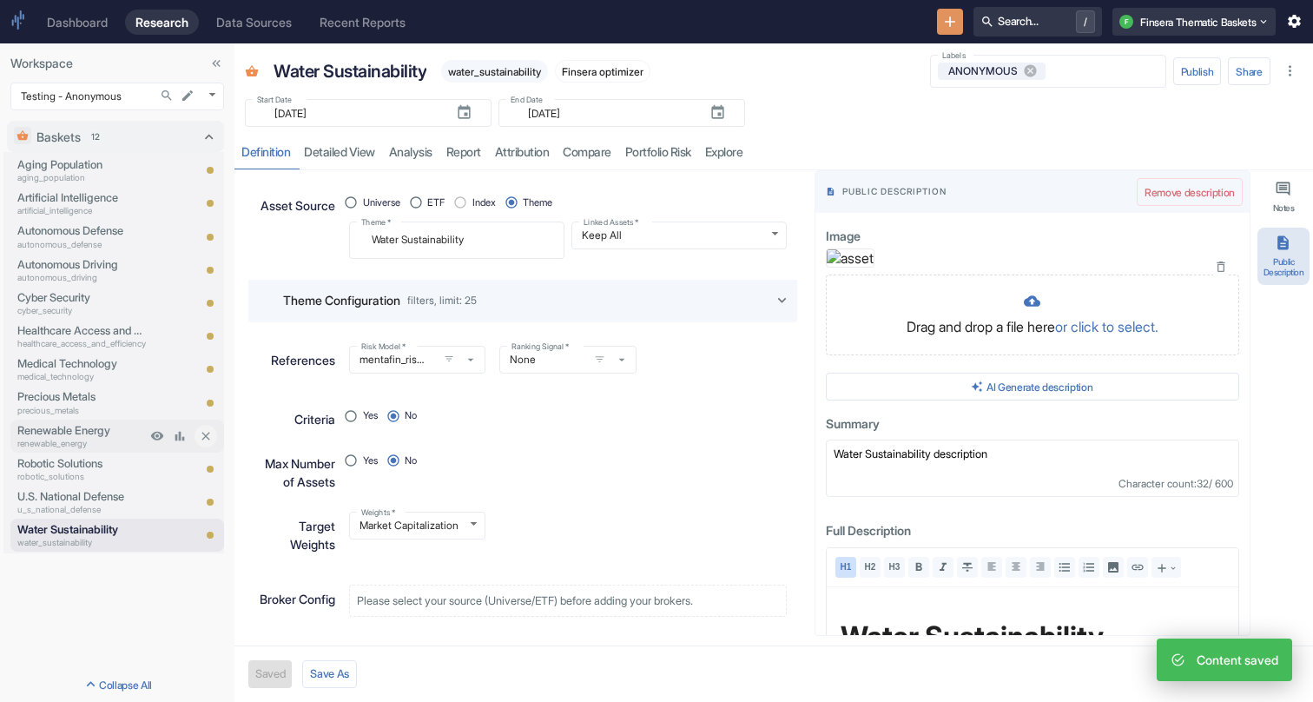
click at [109, 433] on p "Renewable Energy" at bounding box center [81, 430] width 129 height 16
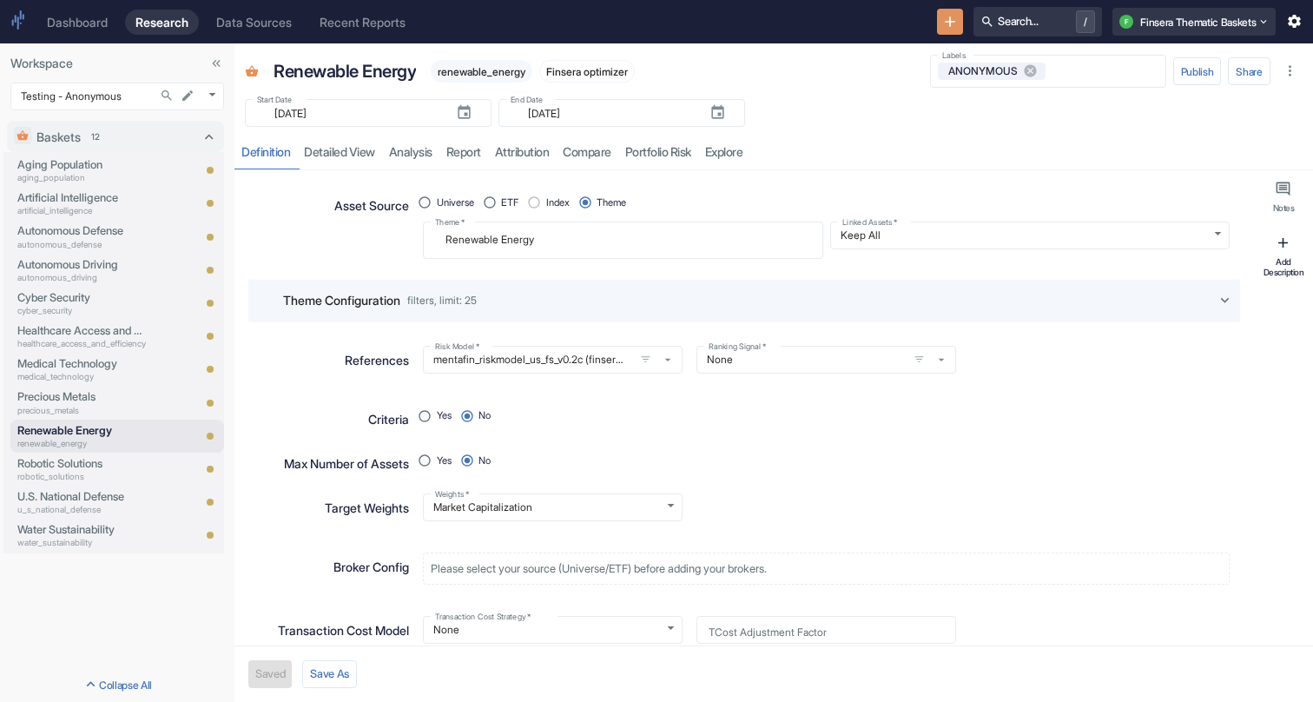
click at [1276, 268] on div "Add Description" at bounding box center [1283, 267] width 45 height 22
type textarea "x"
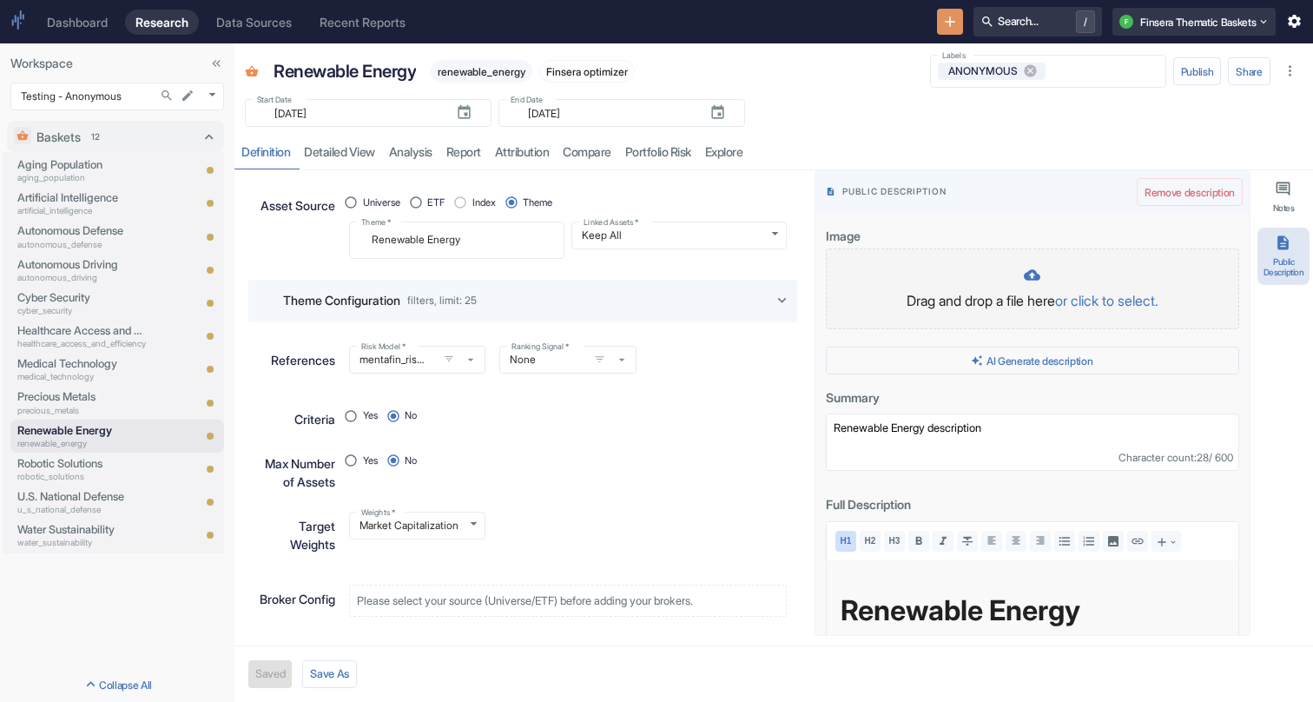
click at [996, 294] on p "Drag and drop a file here or click to select." at bounding box center [1032, 300] width 377 height 21
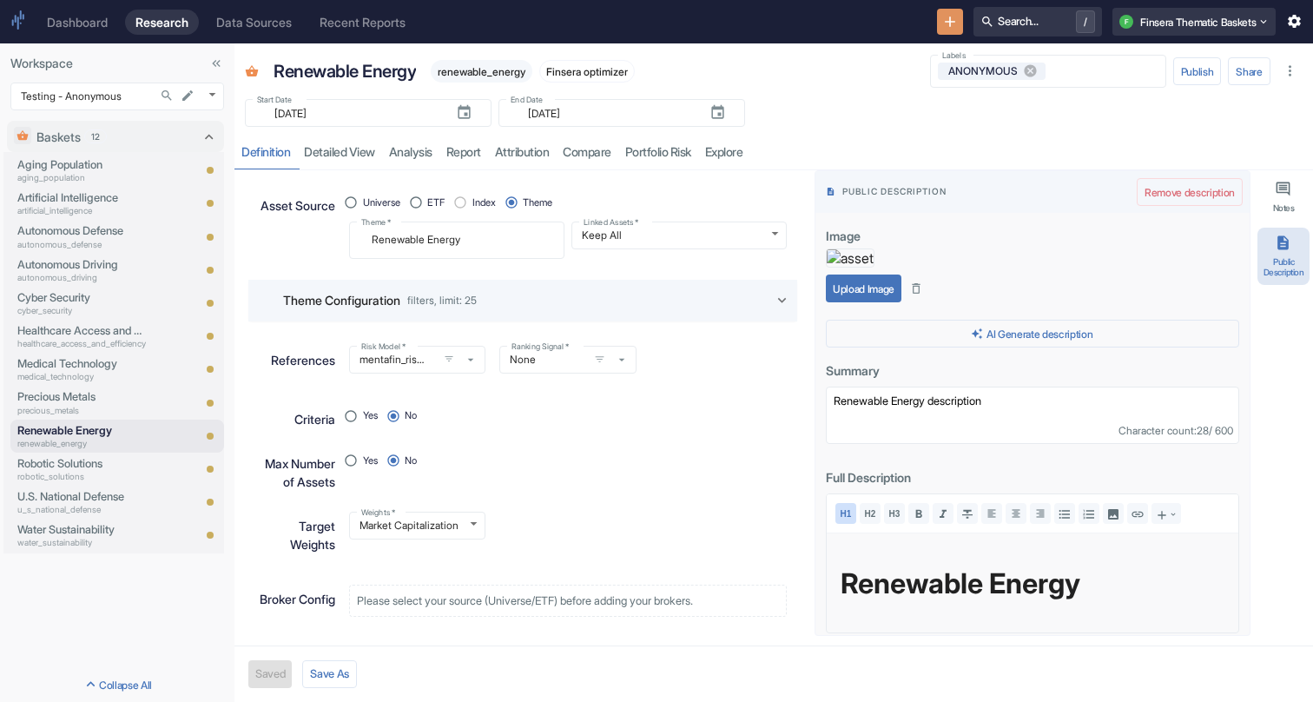
click at [872, 302] on button "Upload Image" at bounding box center [864, 288] width 76 height 28
type textarea "x"
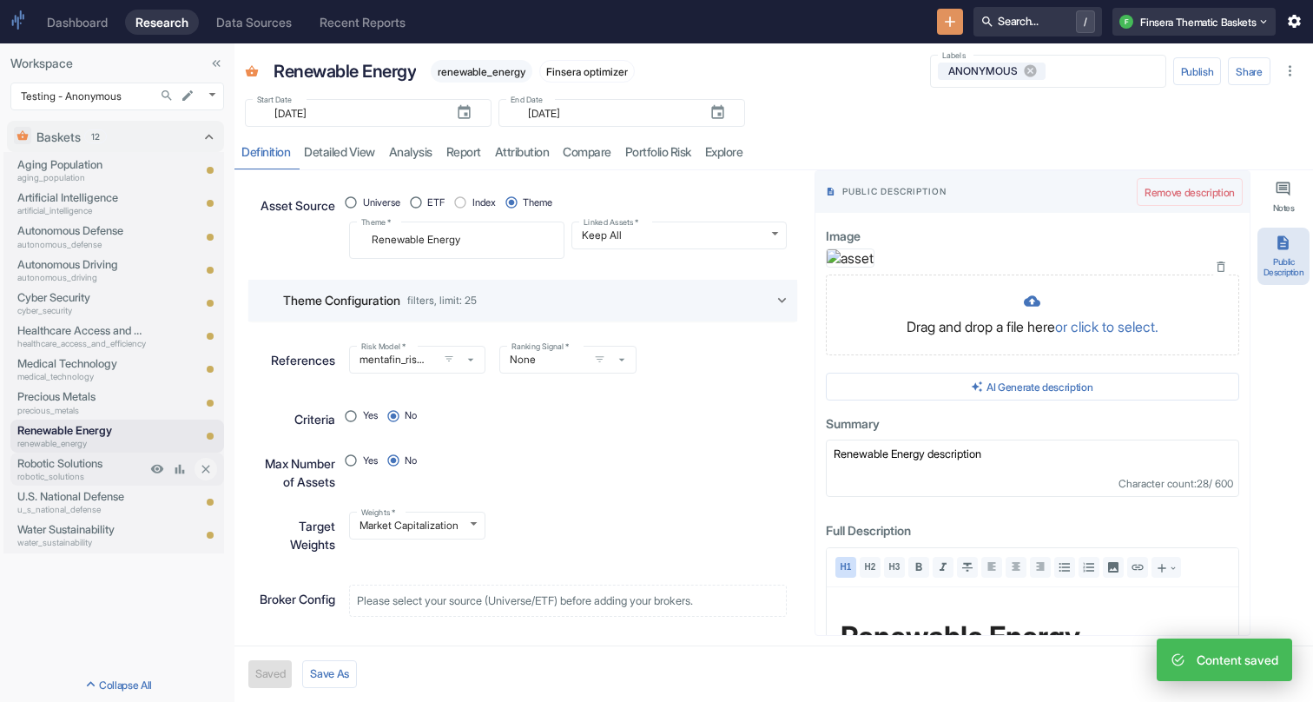
click at [95, 465] on p "Robotic Solutions" at bounding box center [81, 463] width 129 height 16
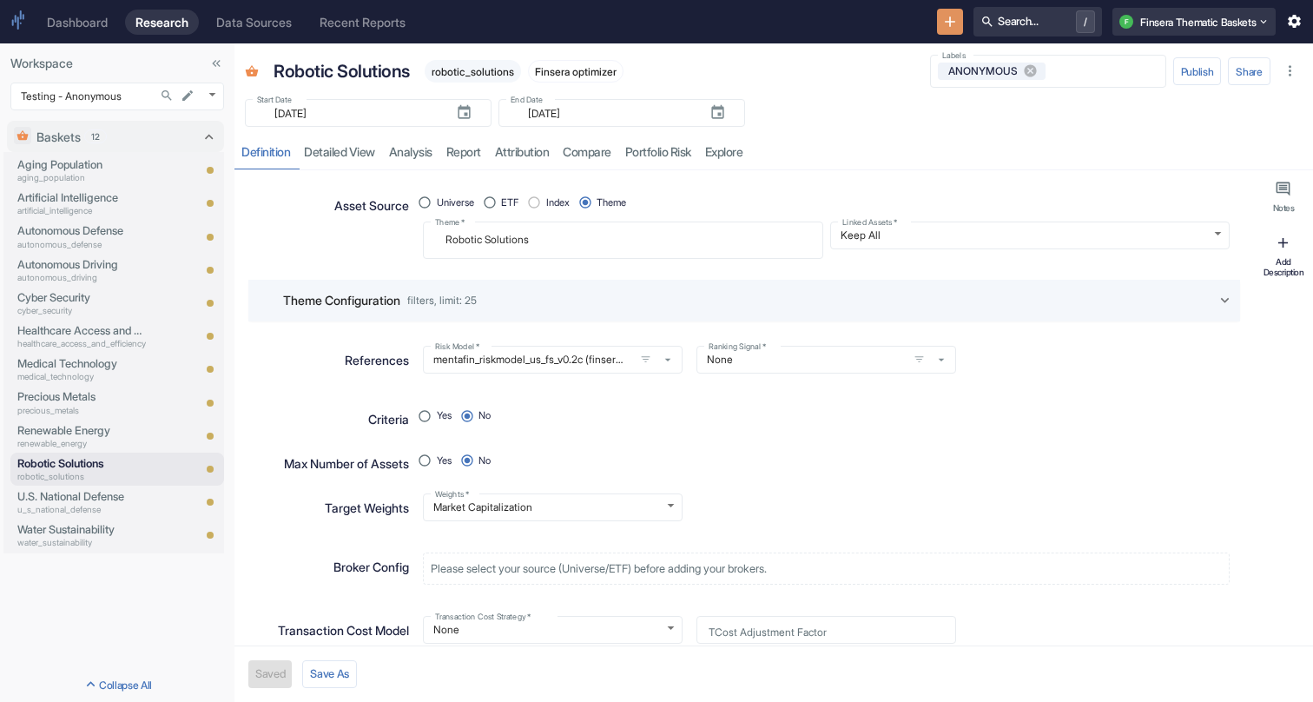
click at [1282, 254] on button "Add Description" at bounding box center [1283, 256] width 52 height 57
type textarea "x"
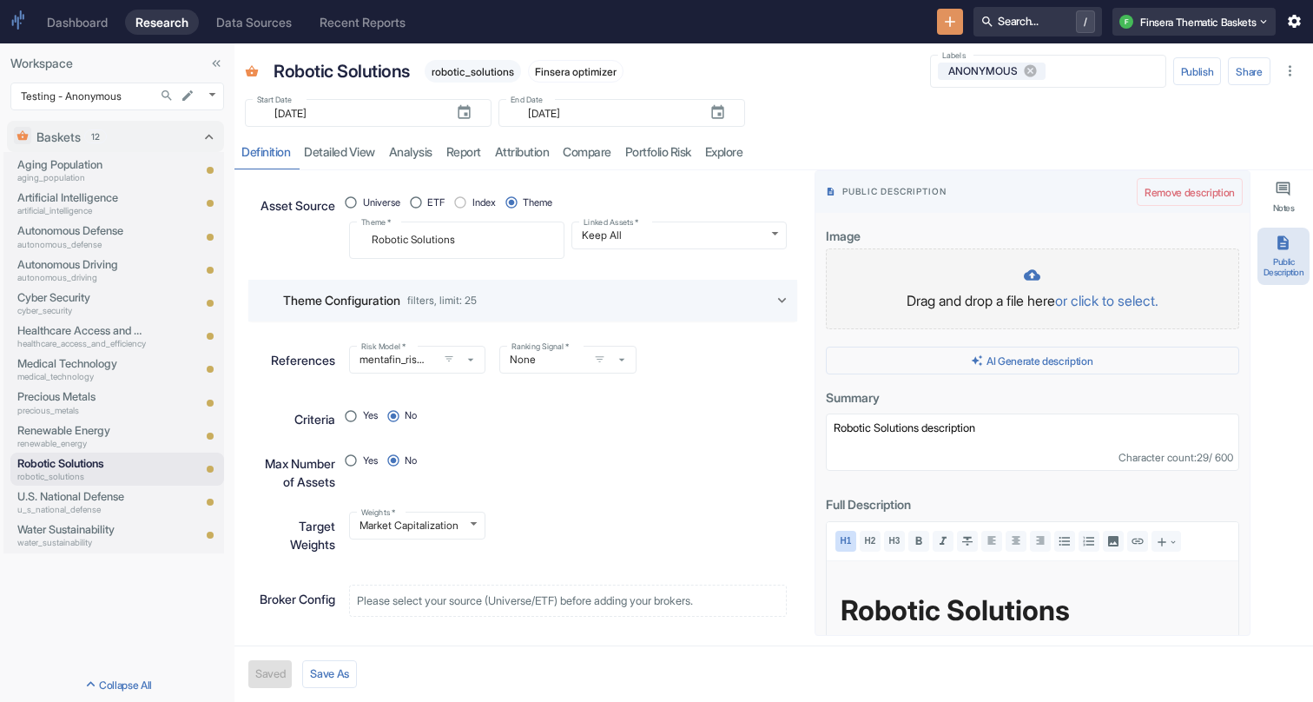
click at [955, 275] on div at bounding box center [1032, 277] width 377 height 20
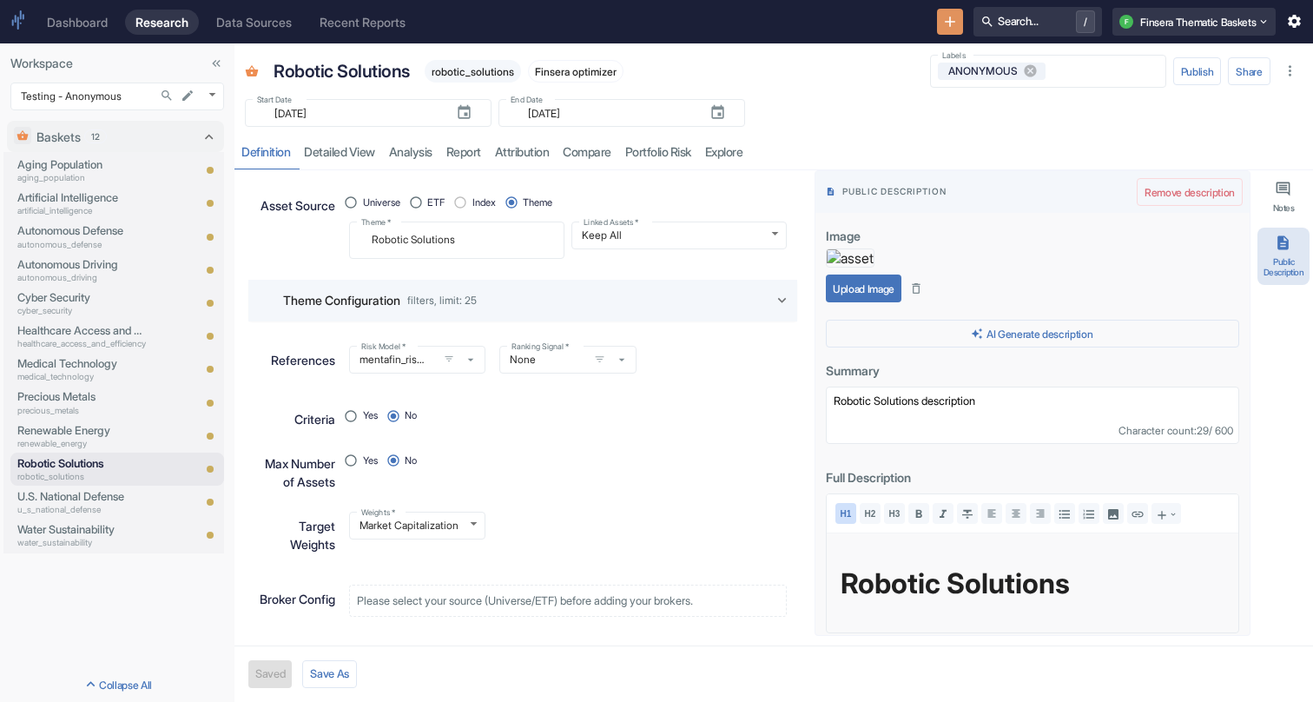
click at [854, 302] on button "Upload Image" at bounding box center [864, 288] width 76 height 28
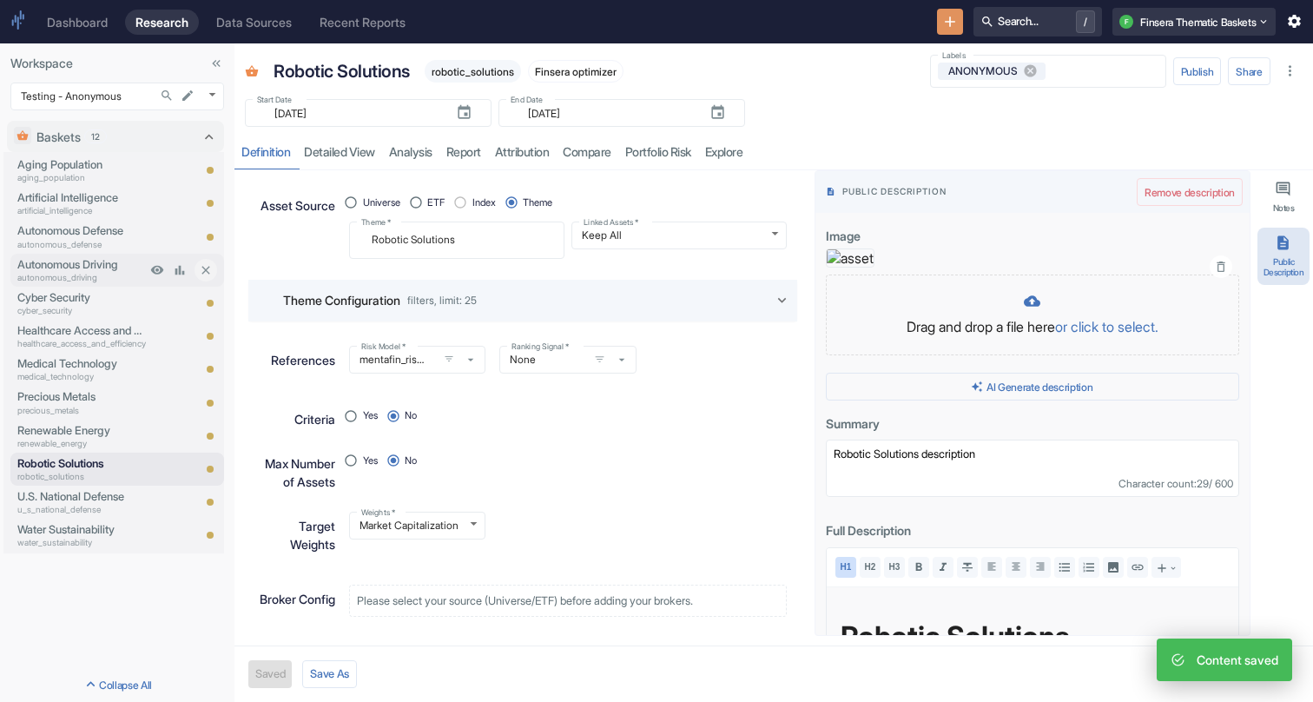
type textarea "x"
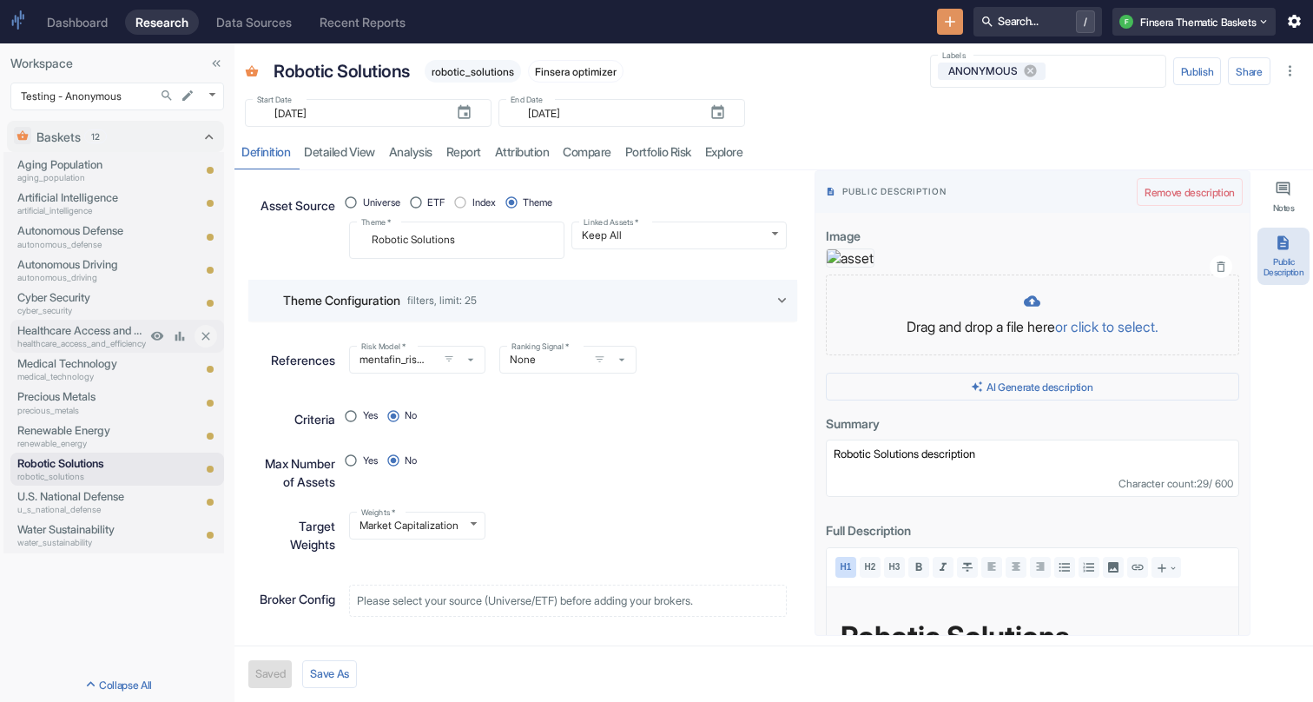
click at [86, 337] on p "Healthcare Access and Efficiency" at bounding box center [81, 330] width 129 height 16
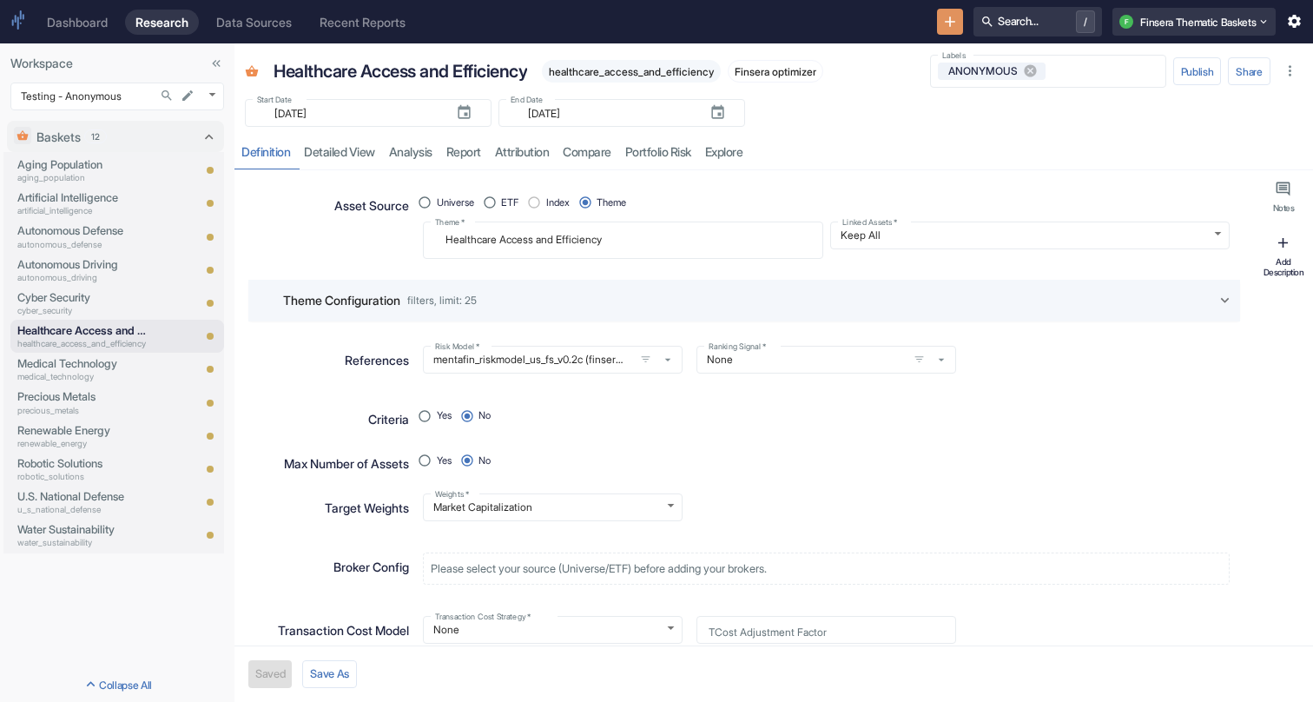
click at [1283, 245] on icon "button" at bounding box center [1283, 243] width 10 height 10
type textarea "x"
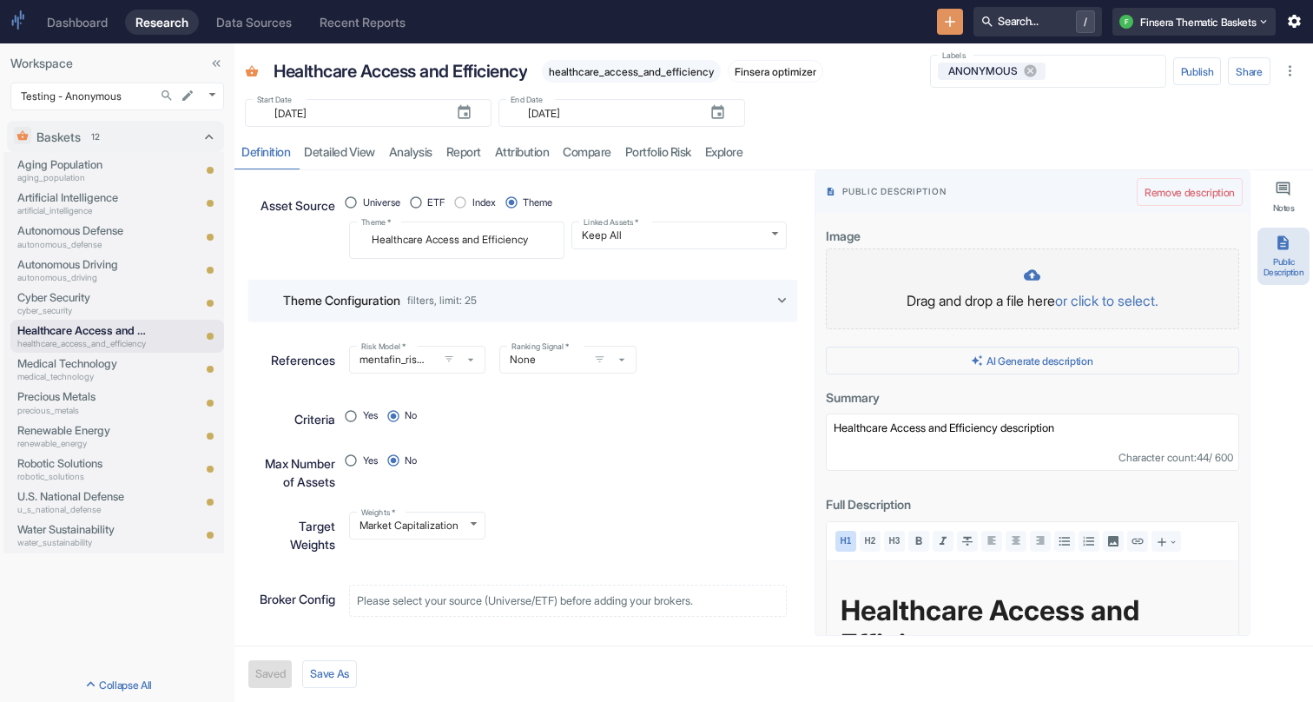
click at [995, 300] on p "Drag and drop a file here or click to select." at bounding box center [1032, 300] width 377 height 21
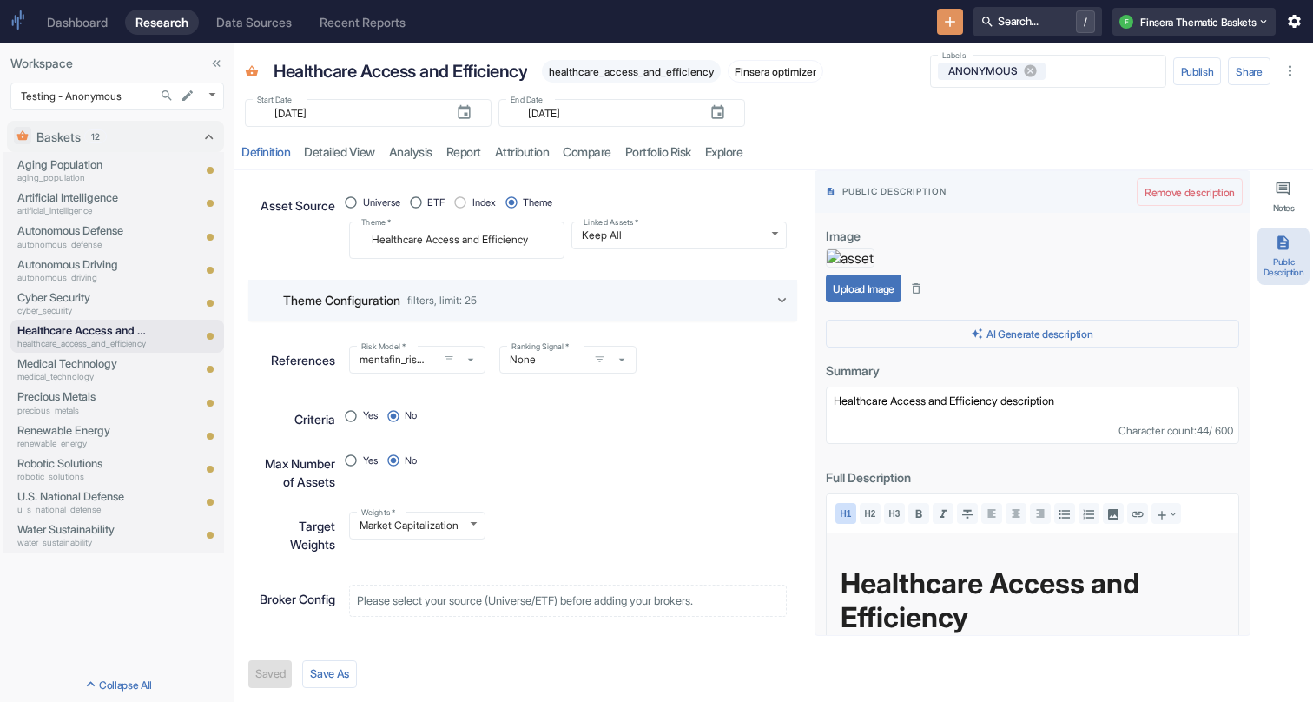
click at [857, 302] on button "Upload Image" at bounding box center [864, 288] width 76 height 28
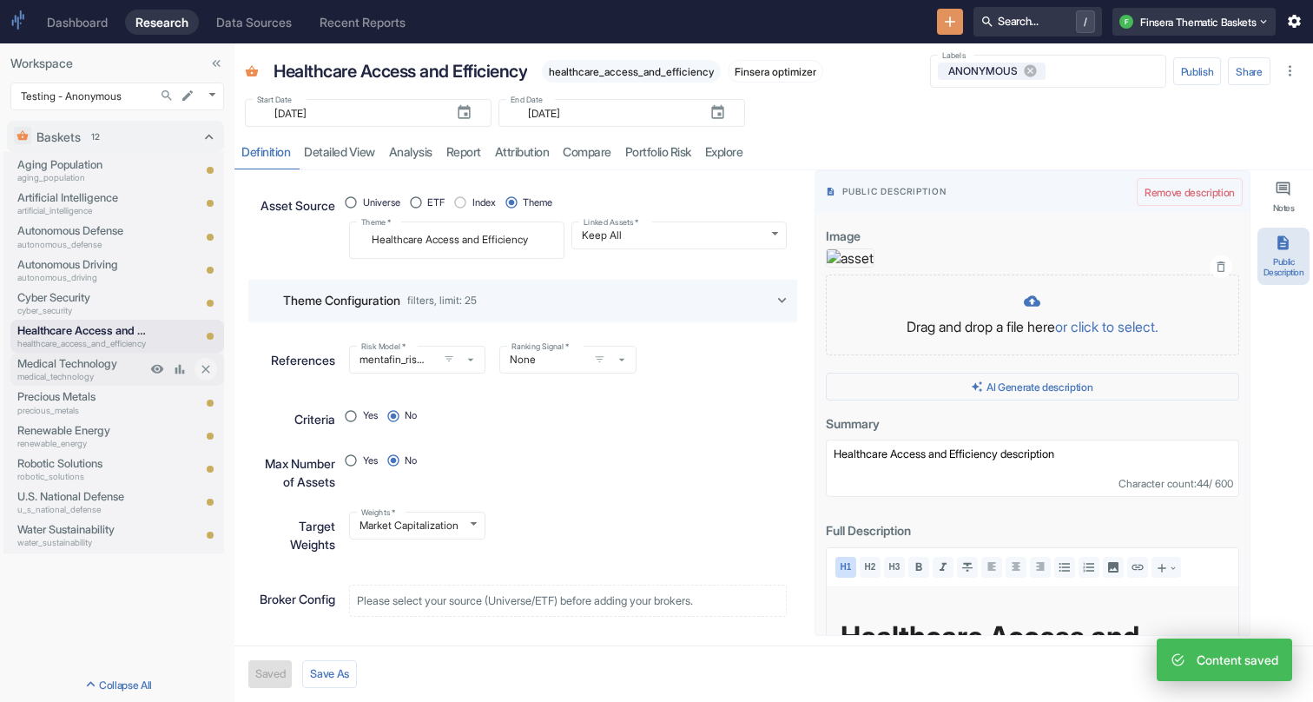
click at [82, 366] on p "Medical Technology" at bounding box center [81, 363] width 129 height 16
type textarea "x"
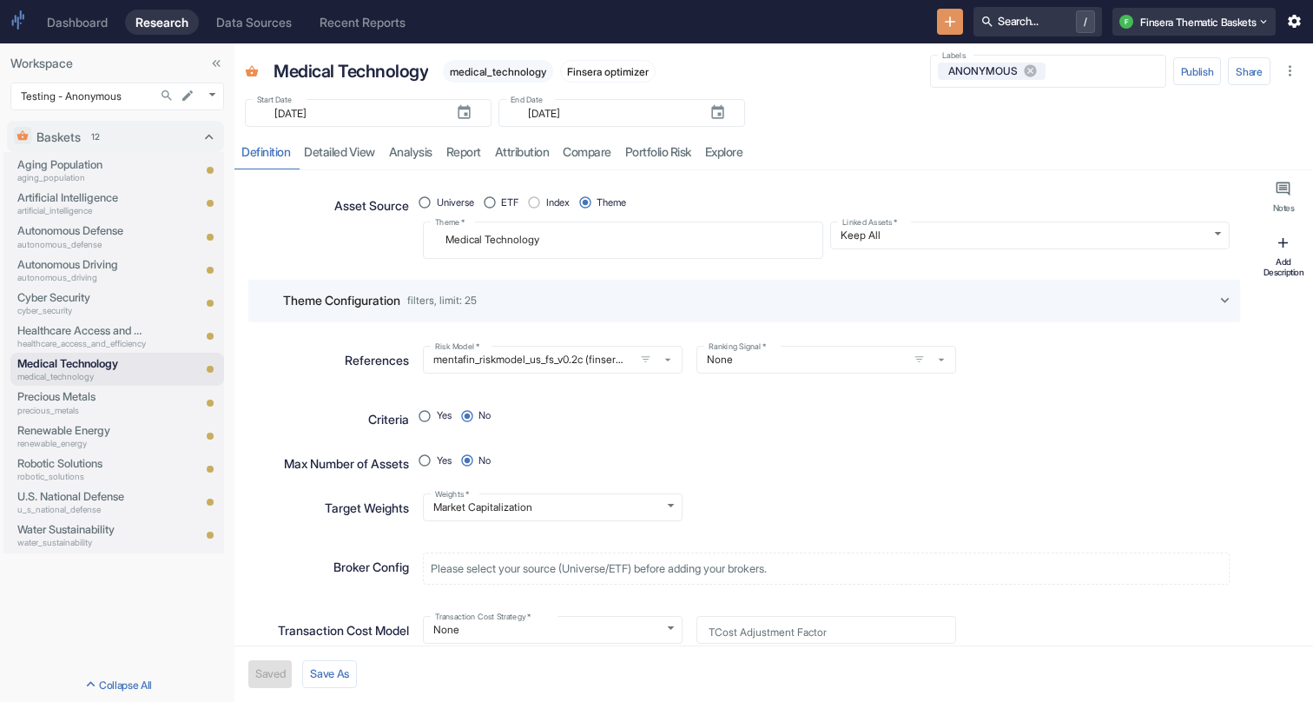
click at [1289, 248] on icon "button" at bounding box center [1283, 242] width 16 height 16
type textarea "x"
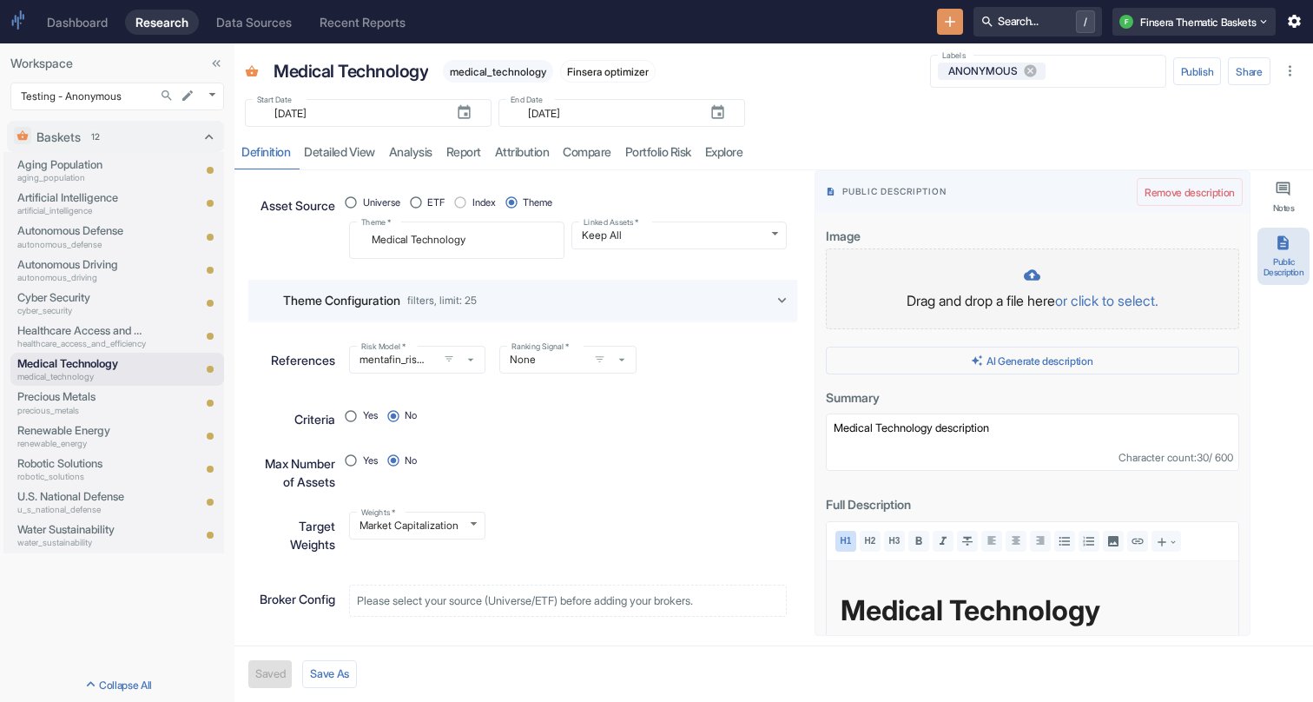
click at [1048, 286] on div at bounding box center [1032, 277] width 377 height 20
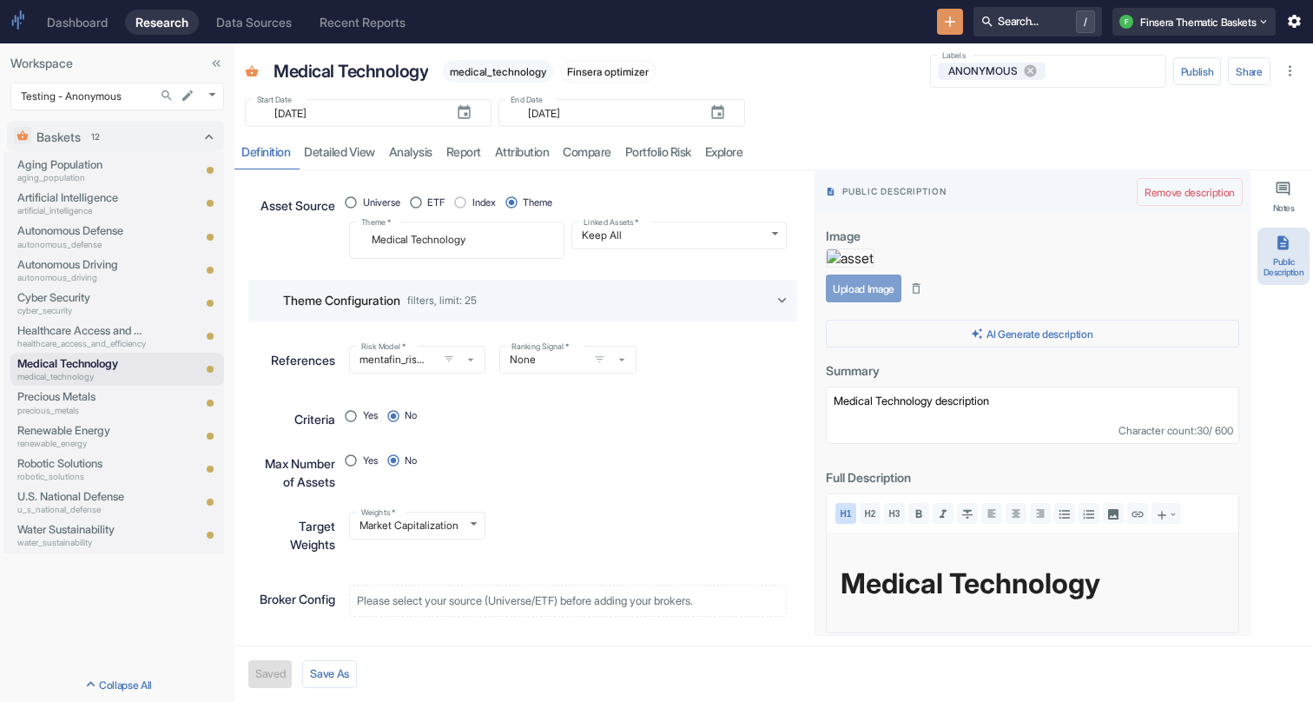
click at [867, 302] on button "Upload Image" at bounding box center [864, 288] width 76 height 28
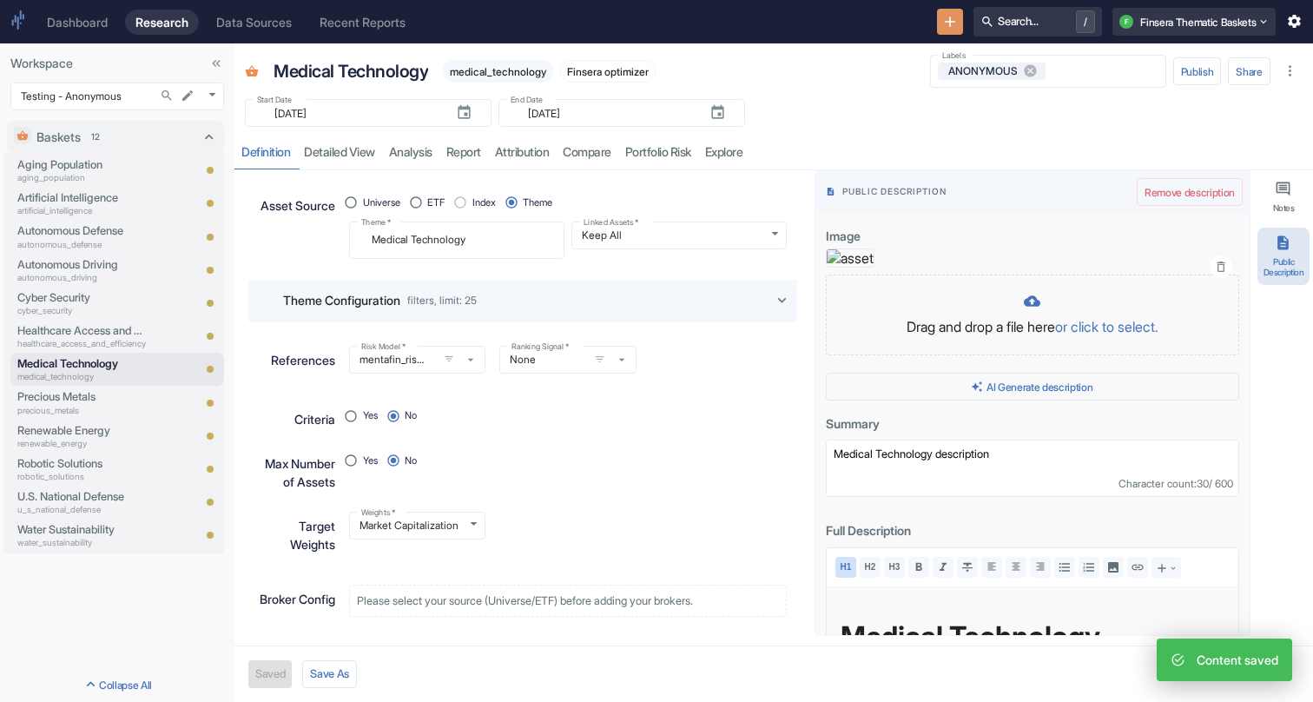
type textarea "x"
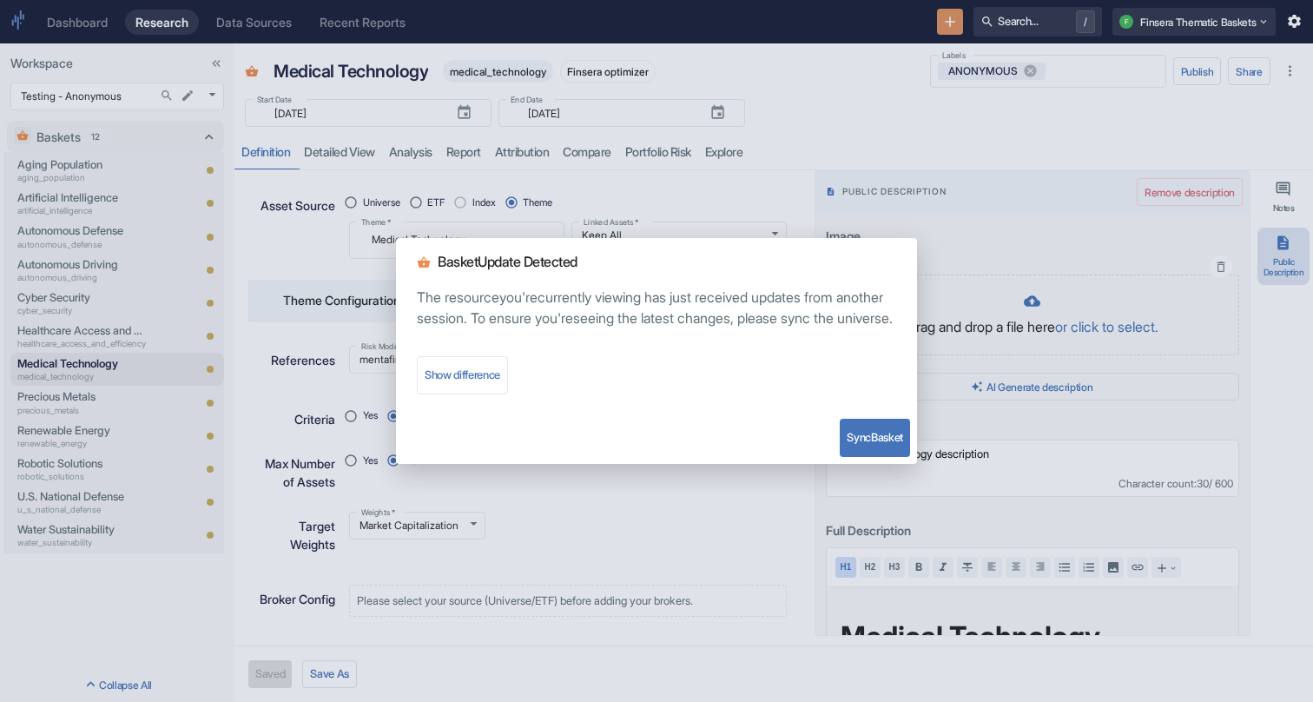
click at [880, 456] on button "Sync Basket" at bounding box center [875, 438] width 70 height 38
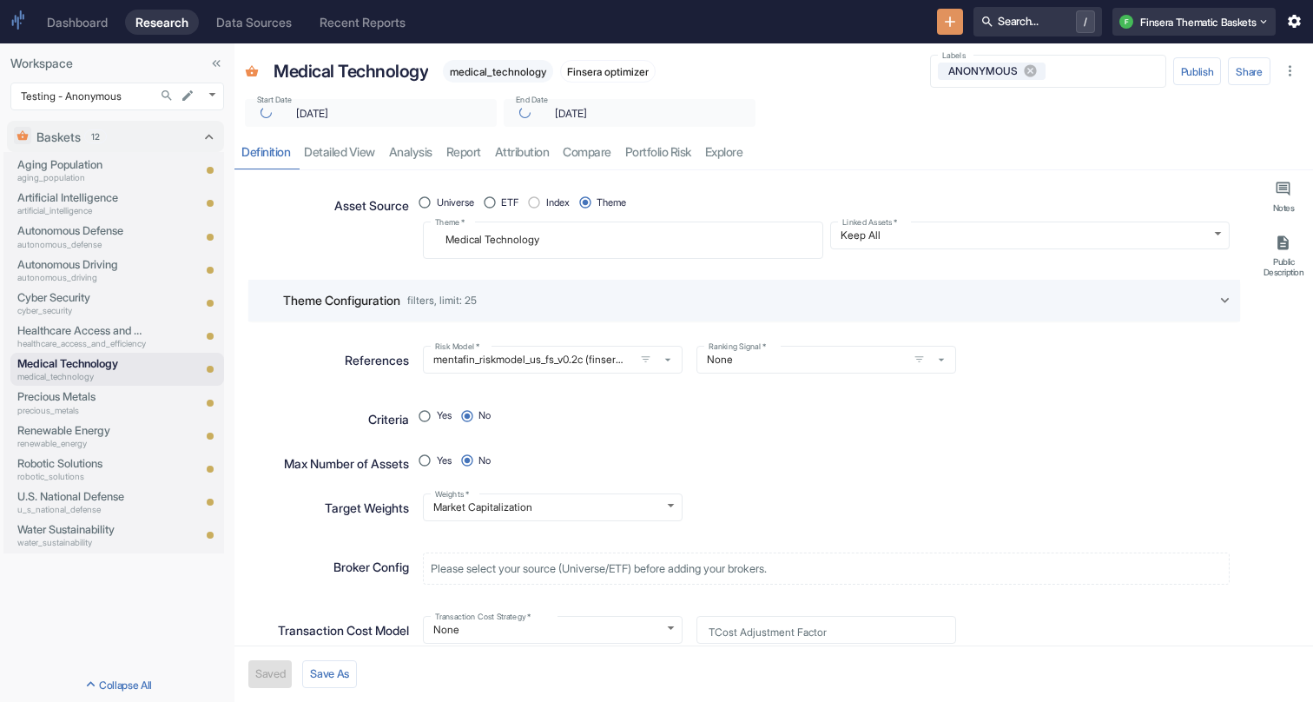
type textarea "x"
